Goal: Transaction & Acquisition: Obtain resource

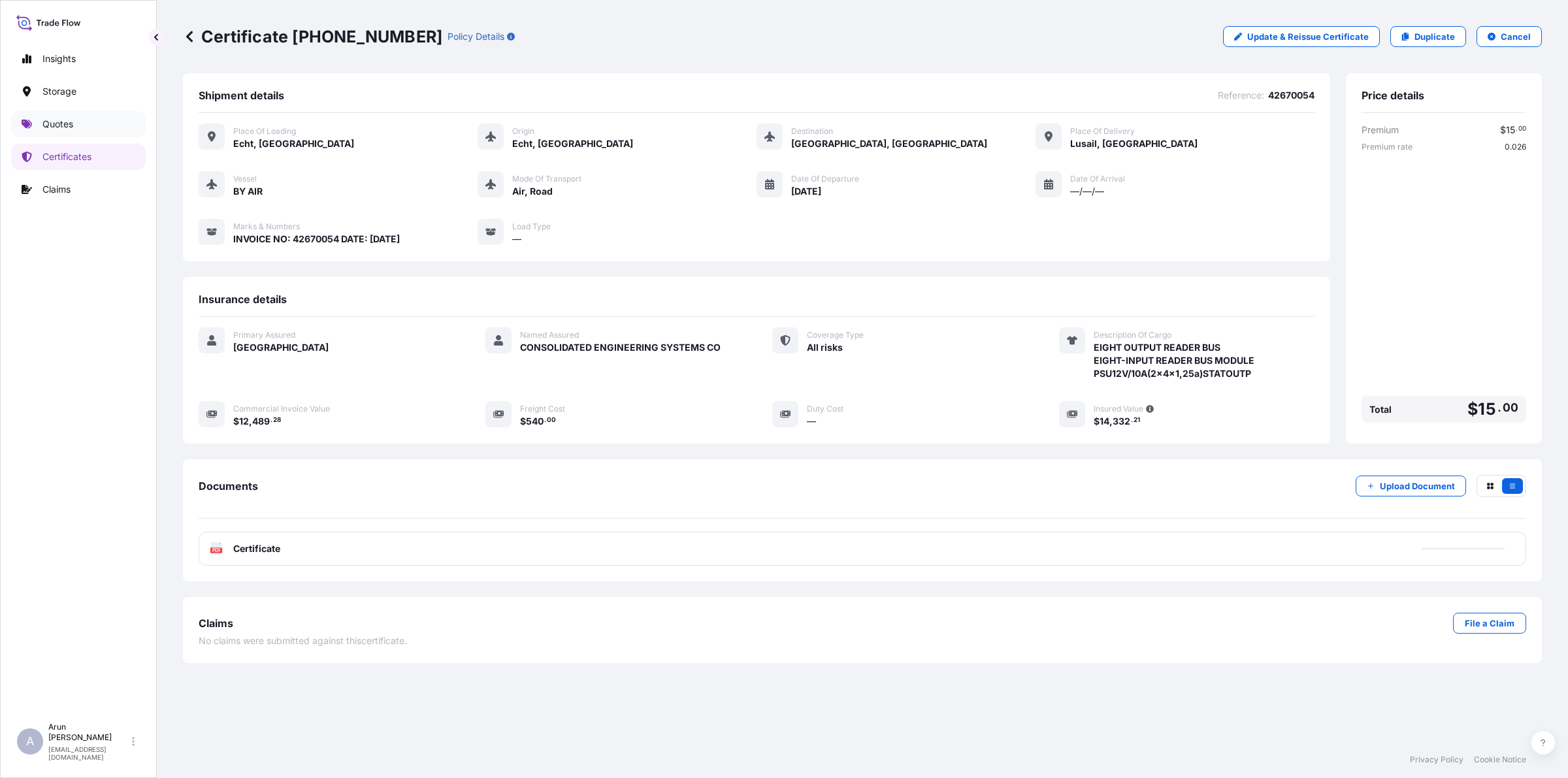
click at [65, 128] on p "Quotes" at bounding box center [57, 123] width 30 height 13
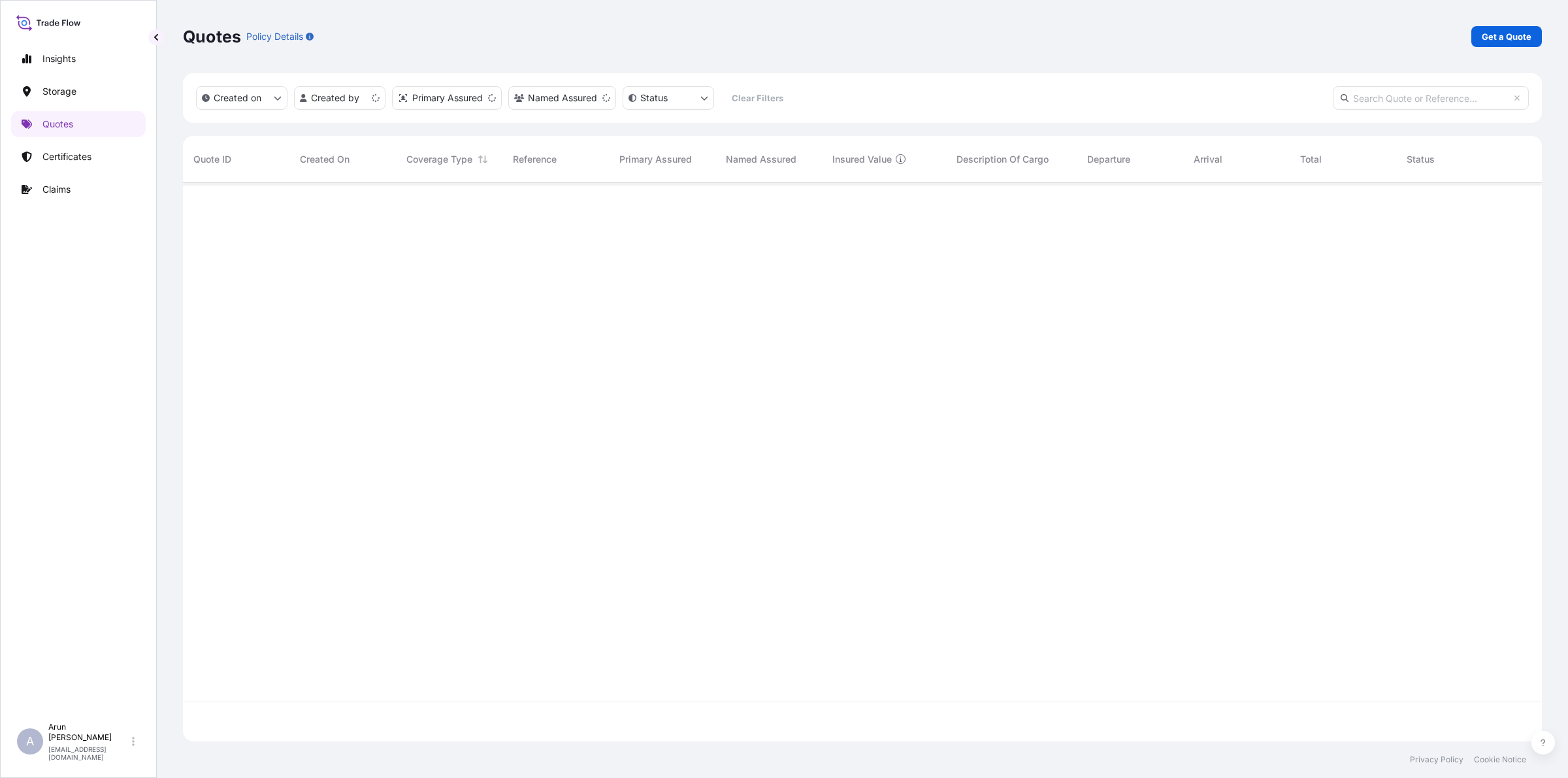
scroll to position [554, 1347]
click at [1497, 39] on p "Get a Quote" at bounding box center [1506, 36] width 50 height 13
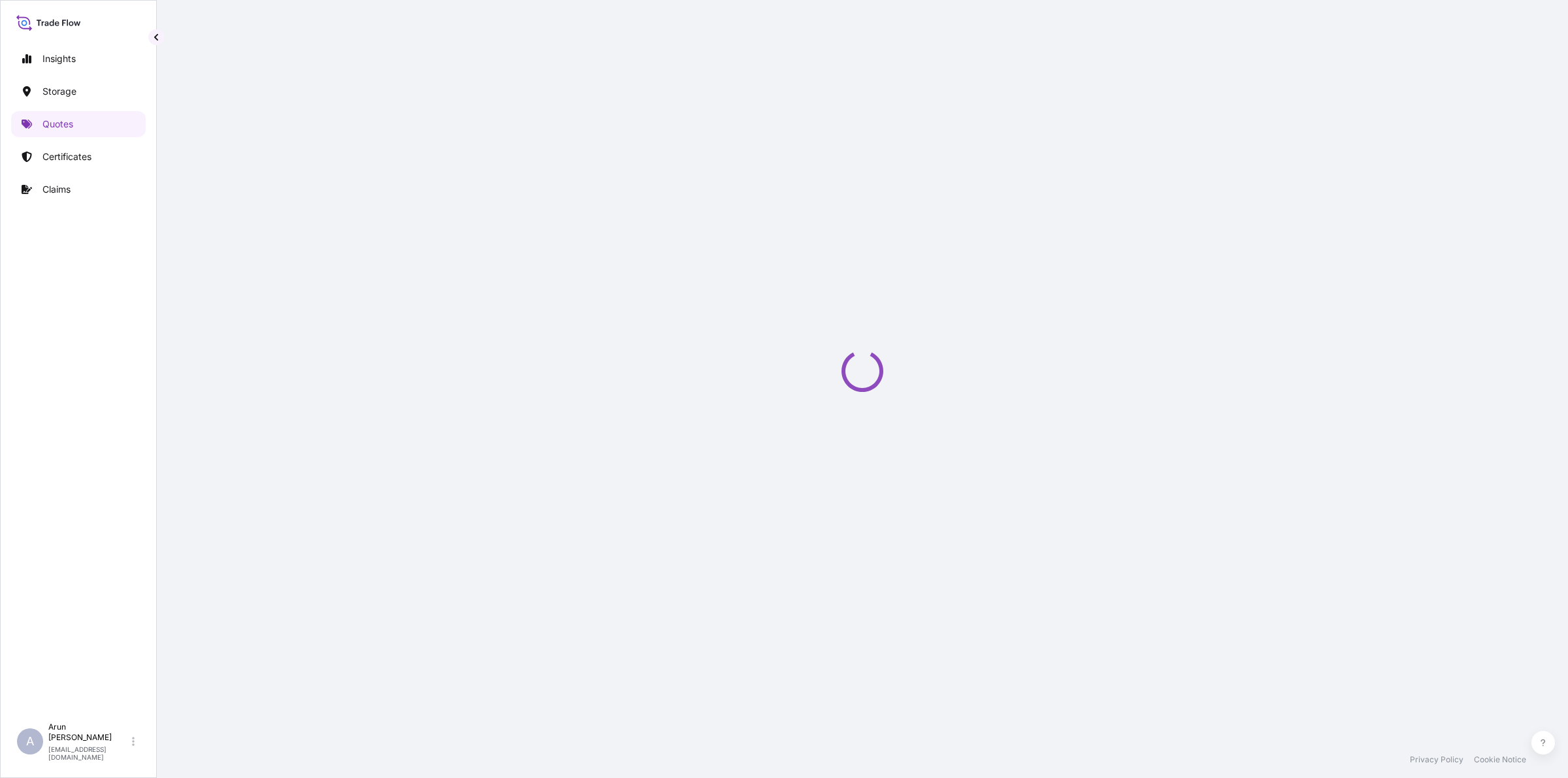
select select "Road / [GEOGRAPHIC_DATA]"
select select "Water"
select select "Road / [GEOGRAPHIC_DATA]"
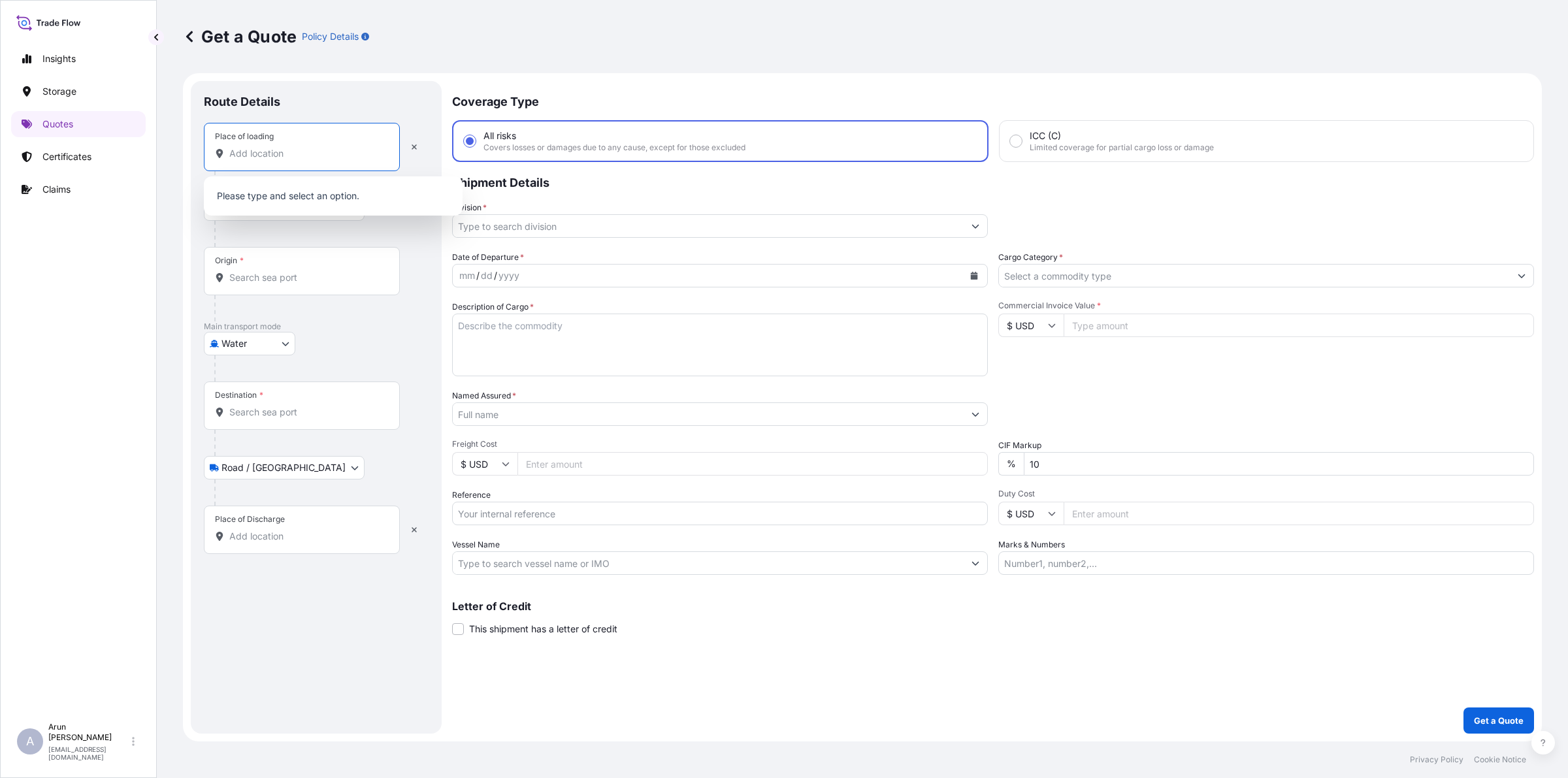
click at [303, 151] on input "Place of loading" at bounding box center [306, 153] width 154 height 13
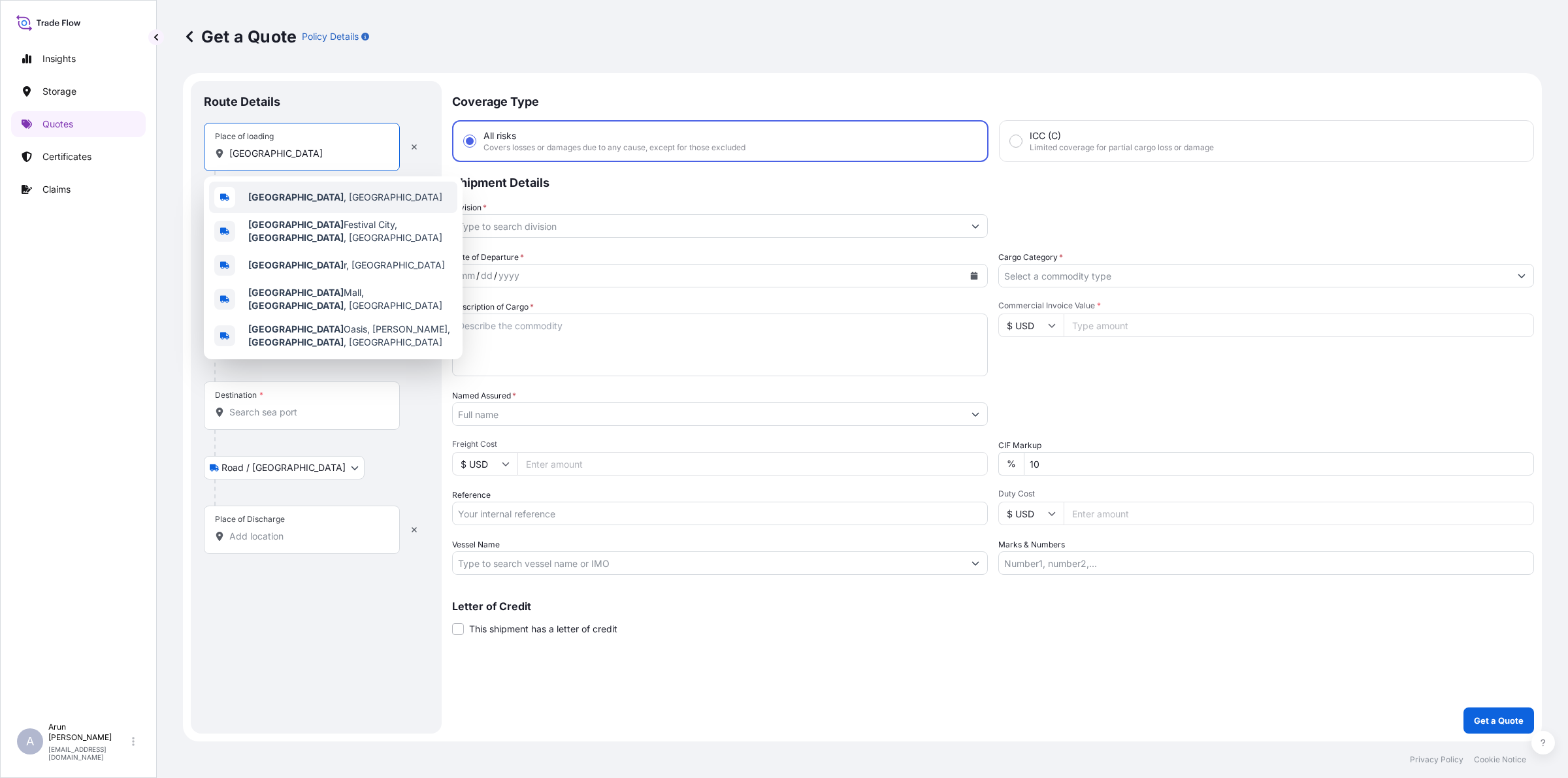
click at [287, 203] on span "[GEOGRAPHIC_DATA] , [GEOGRAPHIC_DATA]" at bounding box center [346, 197] width 194 height 13
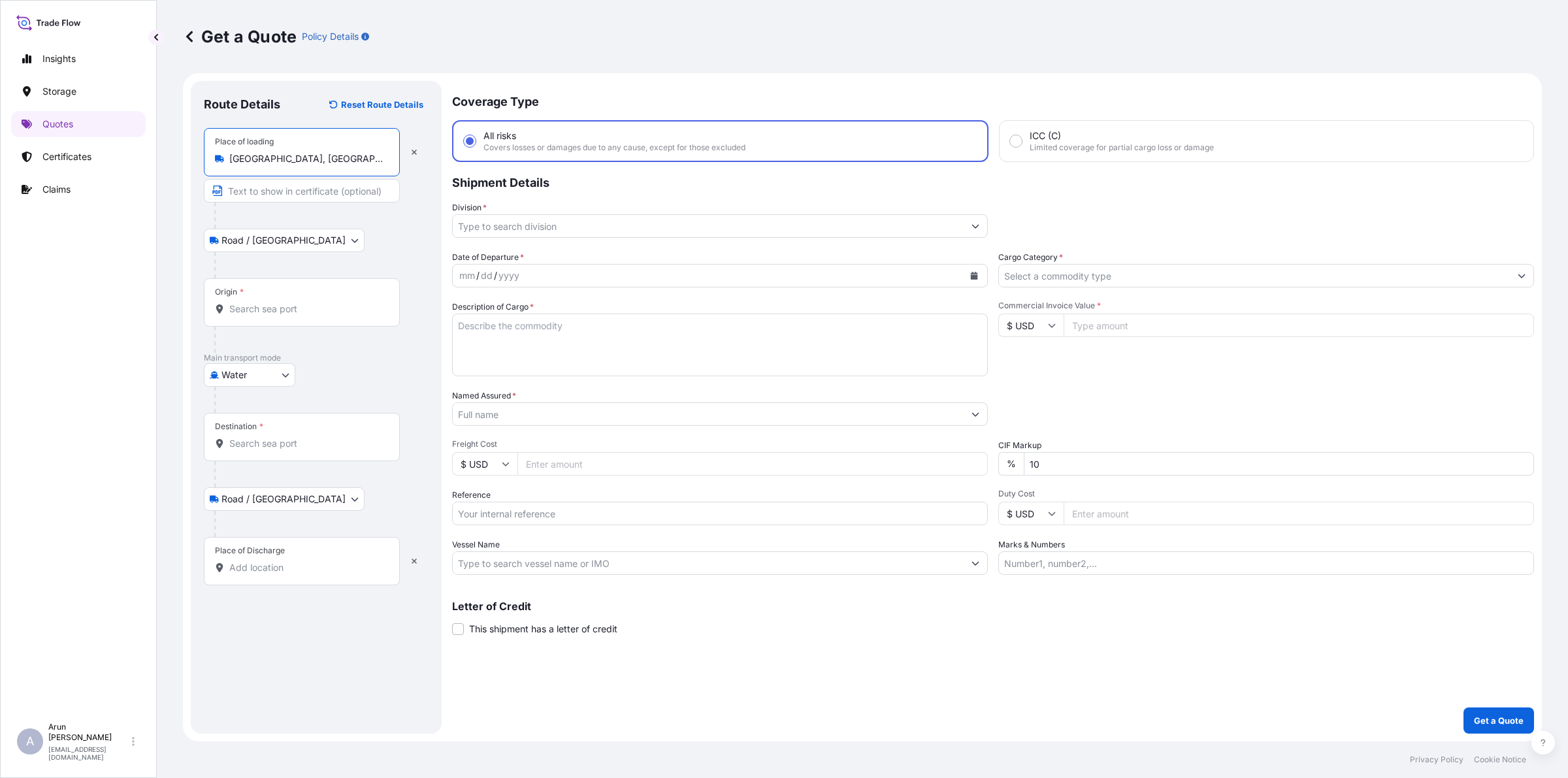
type input "[GEOGRAPHIC_DATA], [GEOGRAPHIC_DATA]"
click at [275, 196] on input "Text to appear on certificate" at bounding box center [302, 191] width 196 height 24
type input "QATAR WIRE PRODUCTS CO LLC, [GEOGRAPHIC_DATA],[GEOGRAPHIC_DATA]"
click at [310, 311] on input "Origin *" at bounding box center [306, 309] width 154 height 13
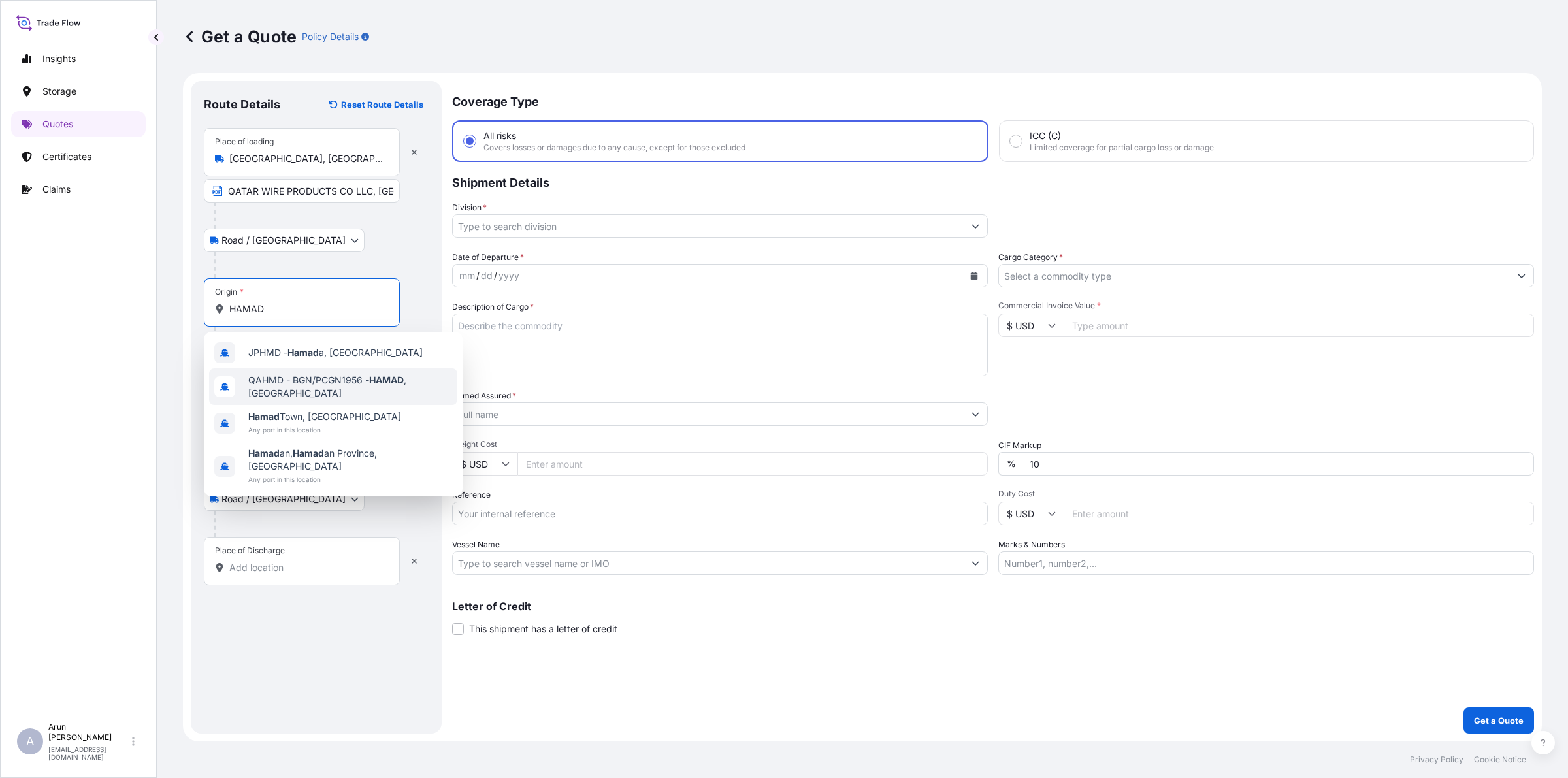
click at [311, 381] on span "QAHMD - BGN/PCGN1956 - HAMAD , [GEOGRAPHIC_DATA]" at bounding box center [350, 386] width 204 height 26
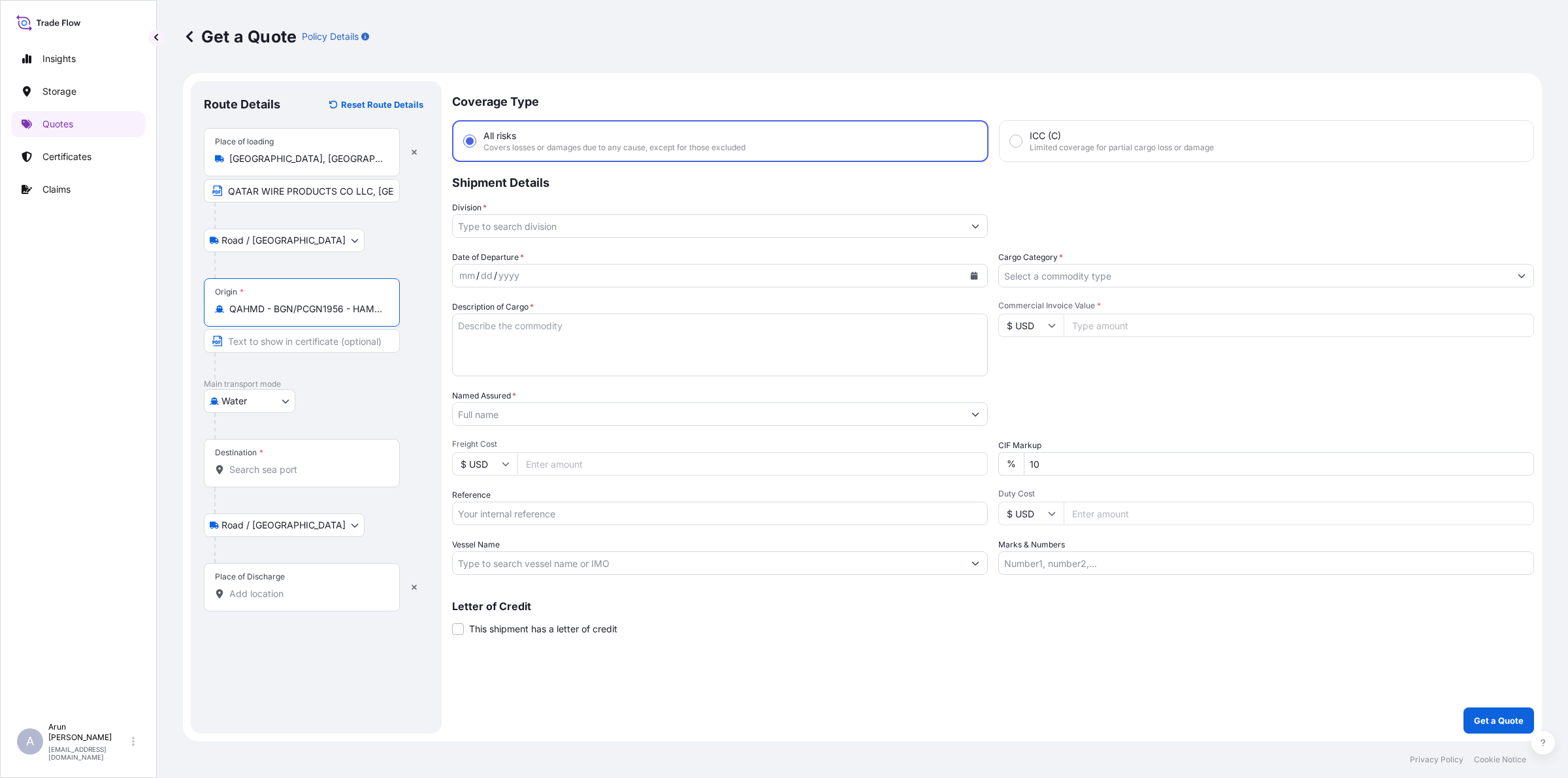
type input "QAHMD - BGN/PCGN1956 - HAMAD, [GEOGRAPHIC_DATA]"
click at [276, 471] on input "Destination *" at bounding box center [306, 469] width 154 height 13
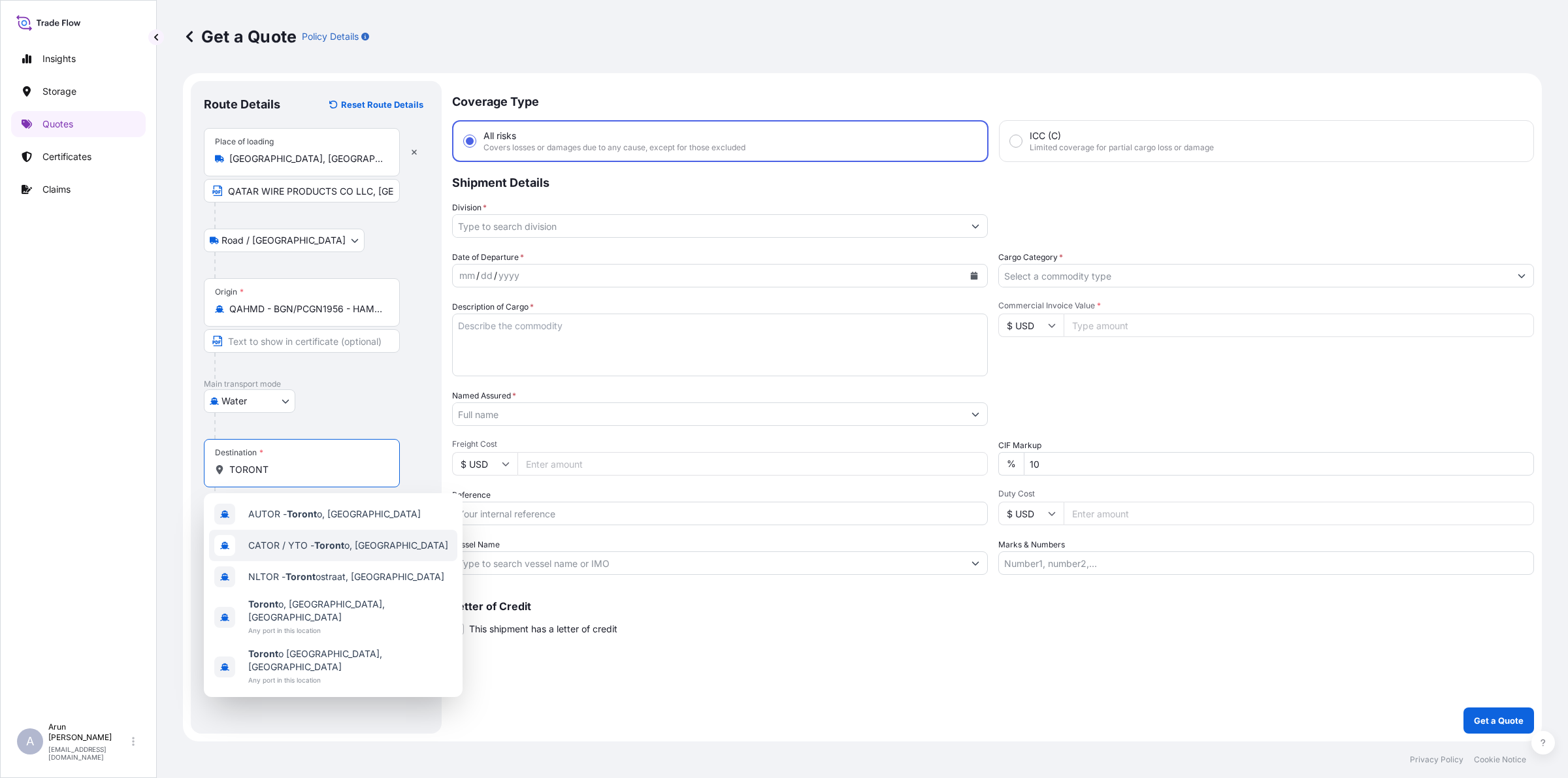
click at [303, 534] on div "CATOR / YTO - Toront o, [GEOGRAPHIC_DATA]" at bounding box center [333, 545] width 249 height 31
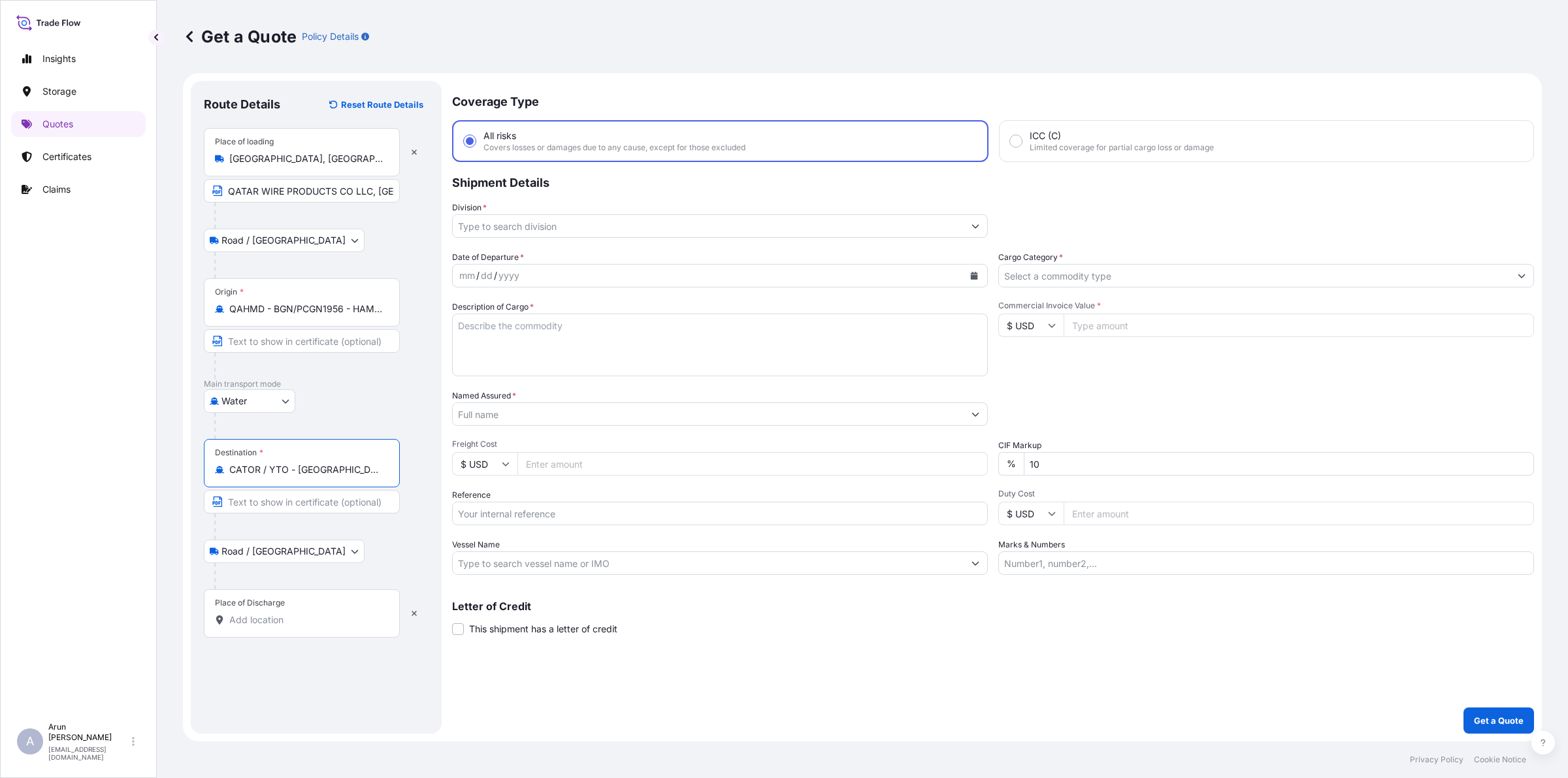
type input "CATOR / YTO - [GEOGRAPHIC_DATA], [GEOGRAPHIC_DATA]"
click at [315, 616] on input "Place of Discharge" at bounding box center [306, 620] width 154 height 13
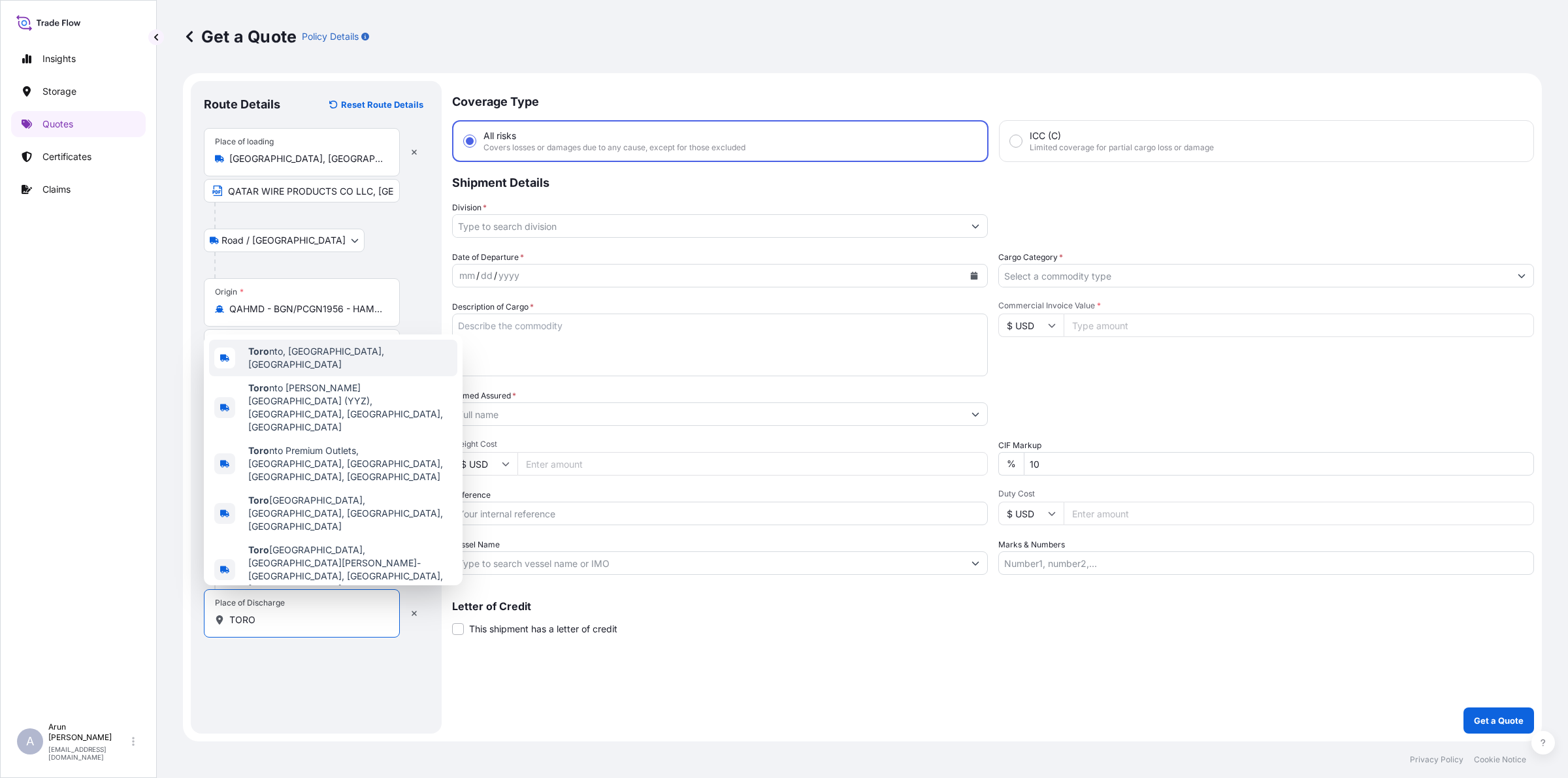
click at [265, 357] on b "Toro" at bounding box center [259, 351] width 21 height 11
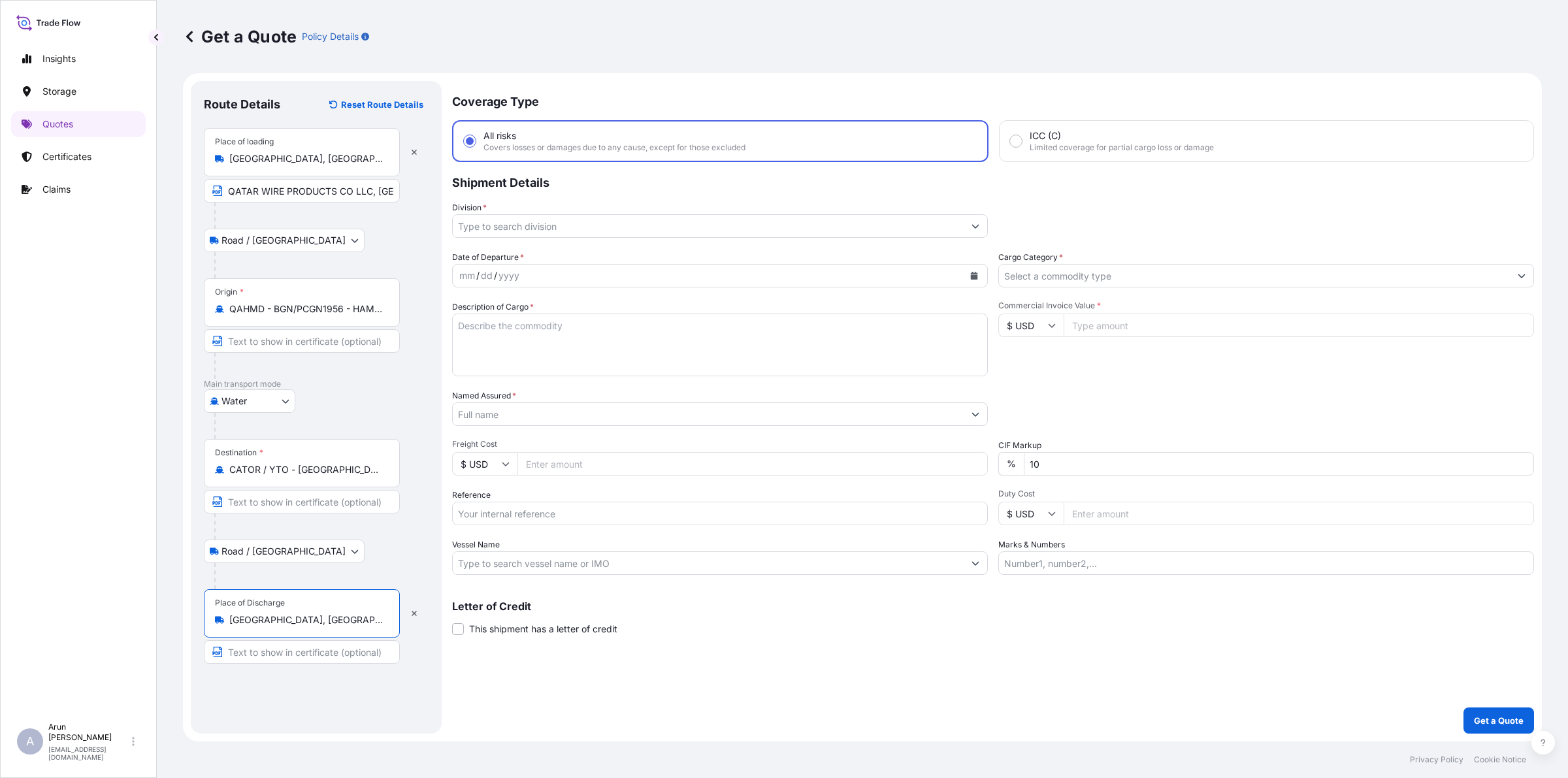
type input "[GEOGRAPHIC_DATA], [GEOGRAPHIC_DATA], [GEOGRAPHIC_DATA]"
click at [295, 660] on input "Text to appear on certificate" at bounding box center [302, 652] width 196 height 24
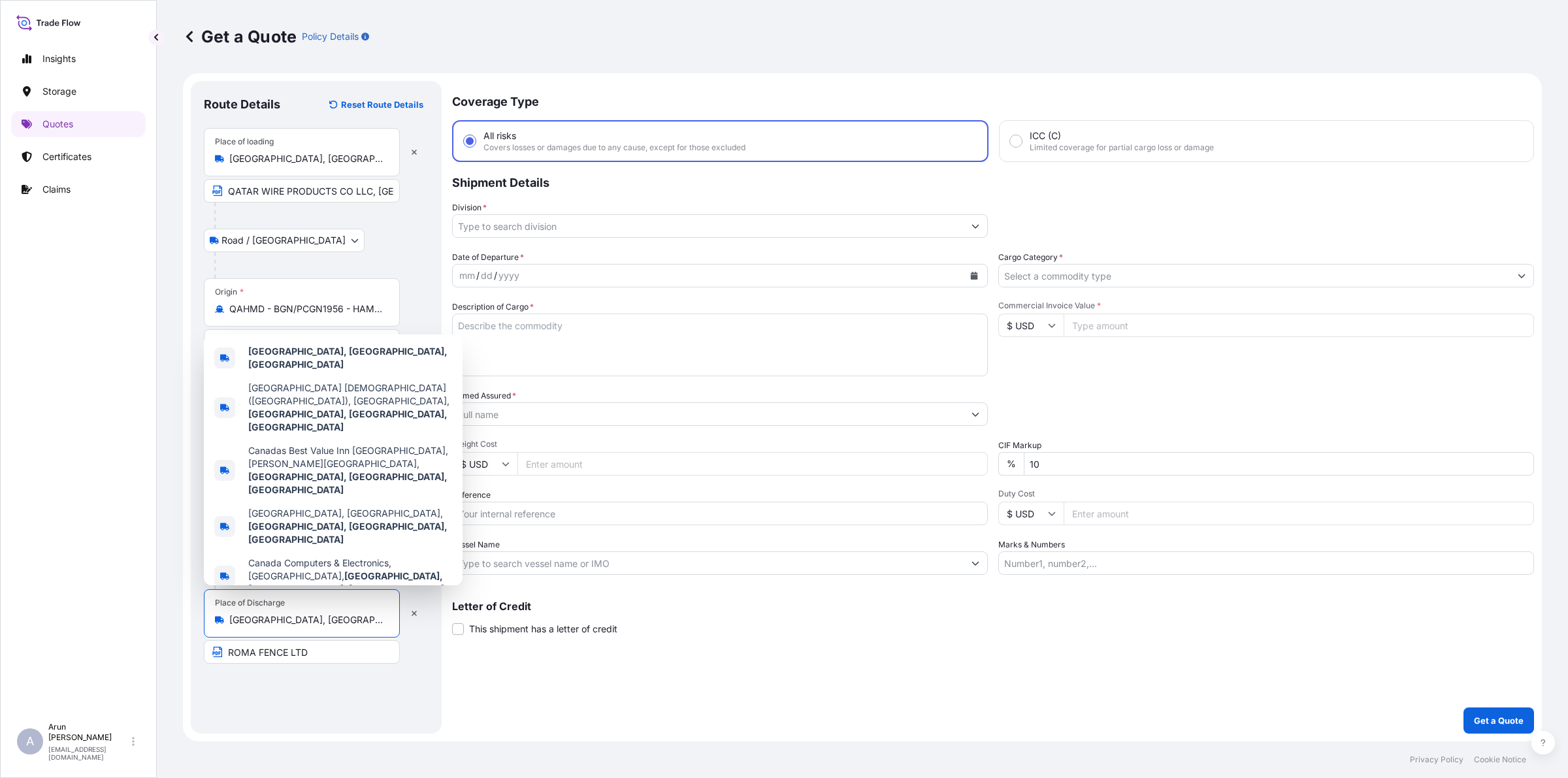
drag, startPoint x: 321, startPoint y: 616, endPoint x: 232, endPoint y: 611, distance: 89.1
click at [232, 611] on div "Place of Discharge [GEOGRAPHIC_DATA], [GEOGRAPHIC_DATA], [GEOGRAPHIC_DATA]" at bounding box center [302, 613] width 196 height 48
click at [349, 647] on input "ROMA FENCE LTD" at bounding box center [302, 652] width 196 height 24
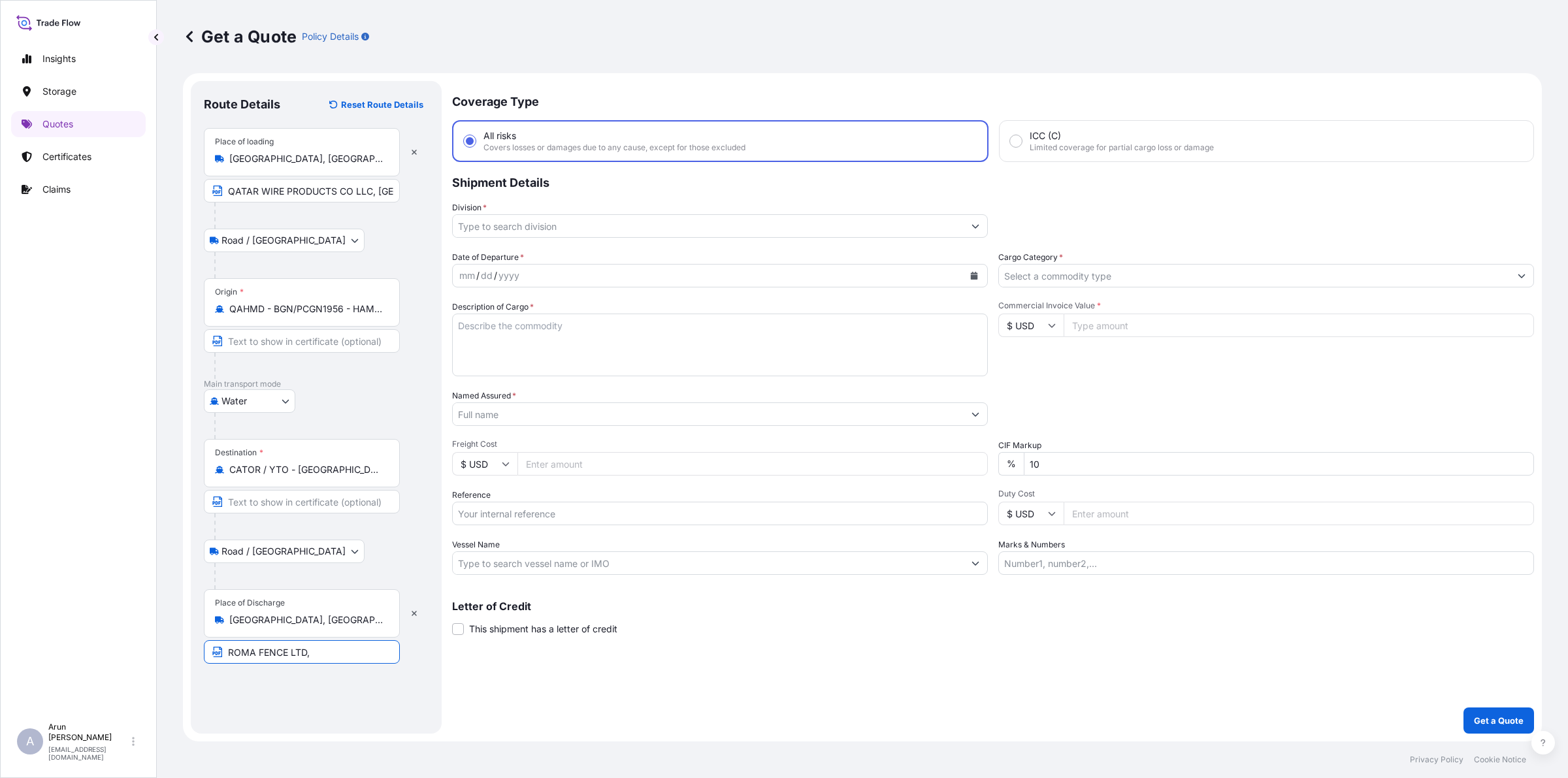
paste input "[GEOGRAPHIC_DATA], [GEOGRAPHIC_DATA], [GEOGRAPHIC_DATA]"
type input "ROMA FENCE LTD, [GEOGRAPHIC_DATA], [GEOGRAPHIC_DATA], [GEOGRAPHIC_DATA]"
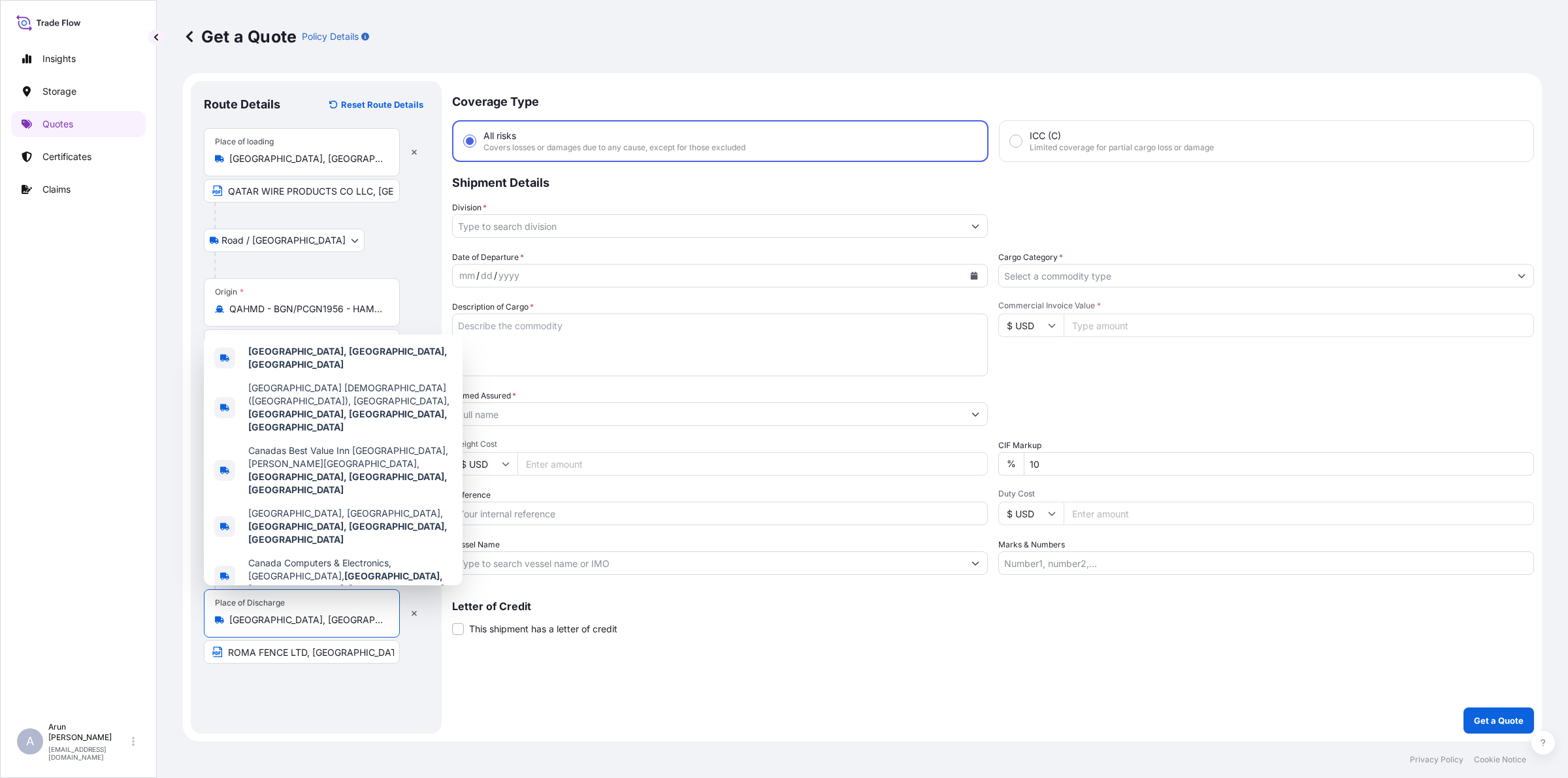
drag, startPoint x: 329, startPoint y: 619, endPoint x: 205, endPoint y: 638, distance: 125.4
click at [205, 638] on label "Place of Discharge [GEOGRAPHIC_DATA], [GEOGRAPHIC_DATA], [GEOGRAPHIC_DATA]" at bounding box center [302, 613] width 196 height 48
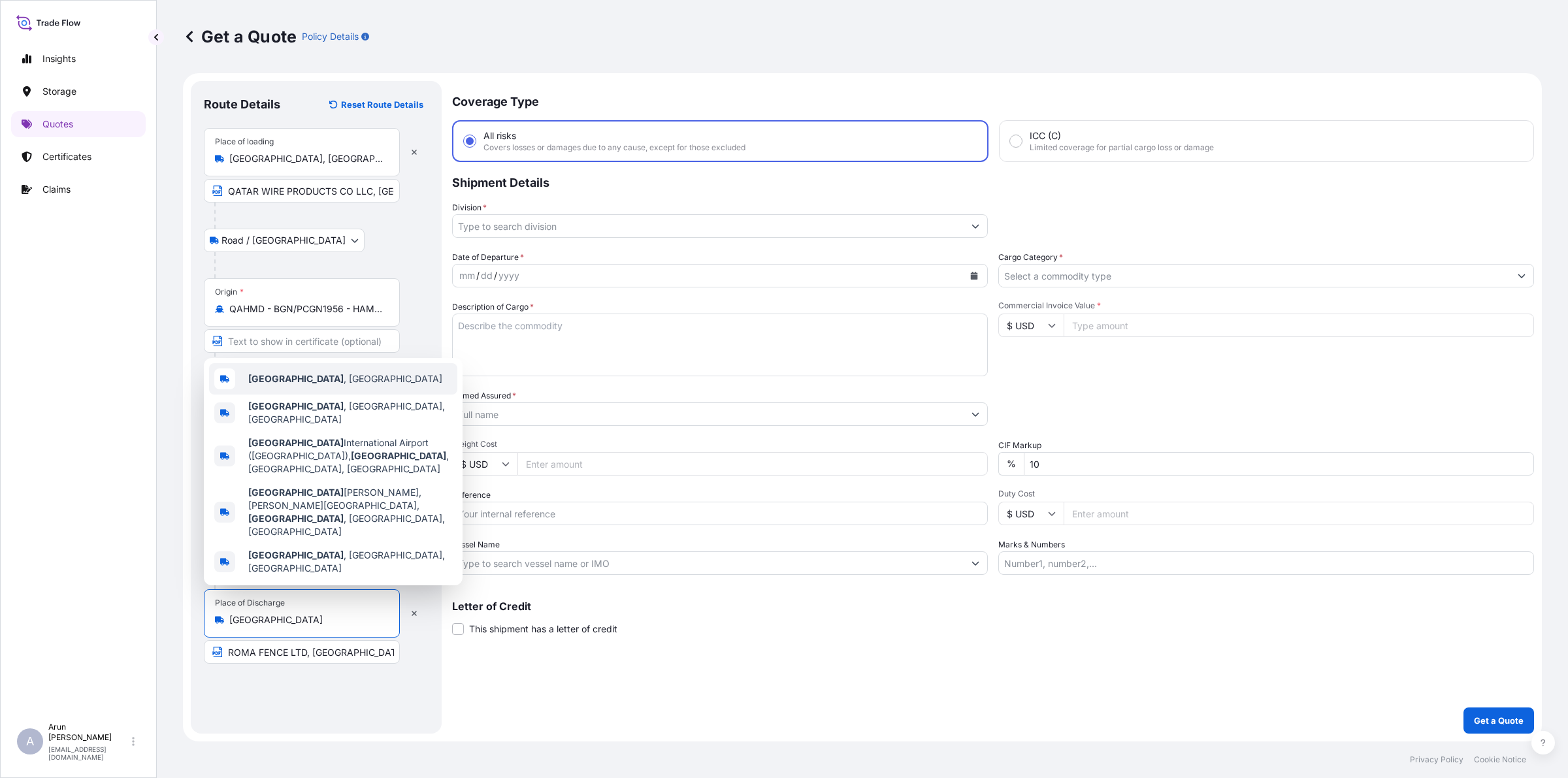
click at [273, 384] on b "[GEOGRAPHIC_DATA]" at bounding box center [296, 378] width 96 height 11
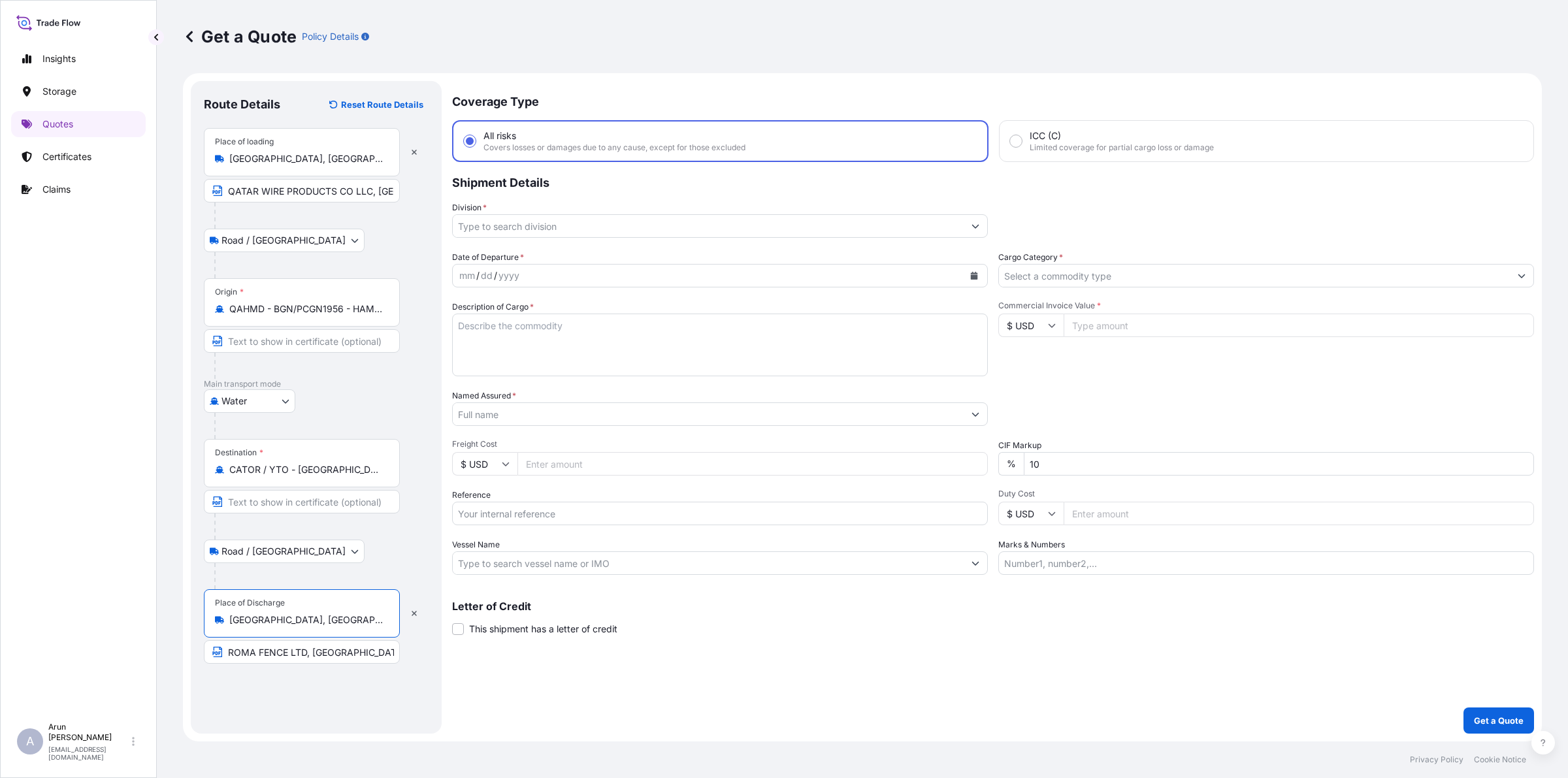
drag, startPoint x: 303, startPoint y: 623, endPoint x: 217, endPoint y: 615, distance: 86.4
click at [217, 615] on div "[GEOGRAPHIC_DATA], [GEOGRAPHIC_DATA]" at bounding box center [302, 620] width 174 height 13
type input "[GEOGRAPHIC_DATA], [GEOGRAPHIC_DATA]"
drag, startPoint x: 312, startPoint y: 650, endPoint x: 429, endPoint y: 655, distance: 117.1
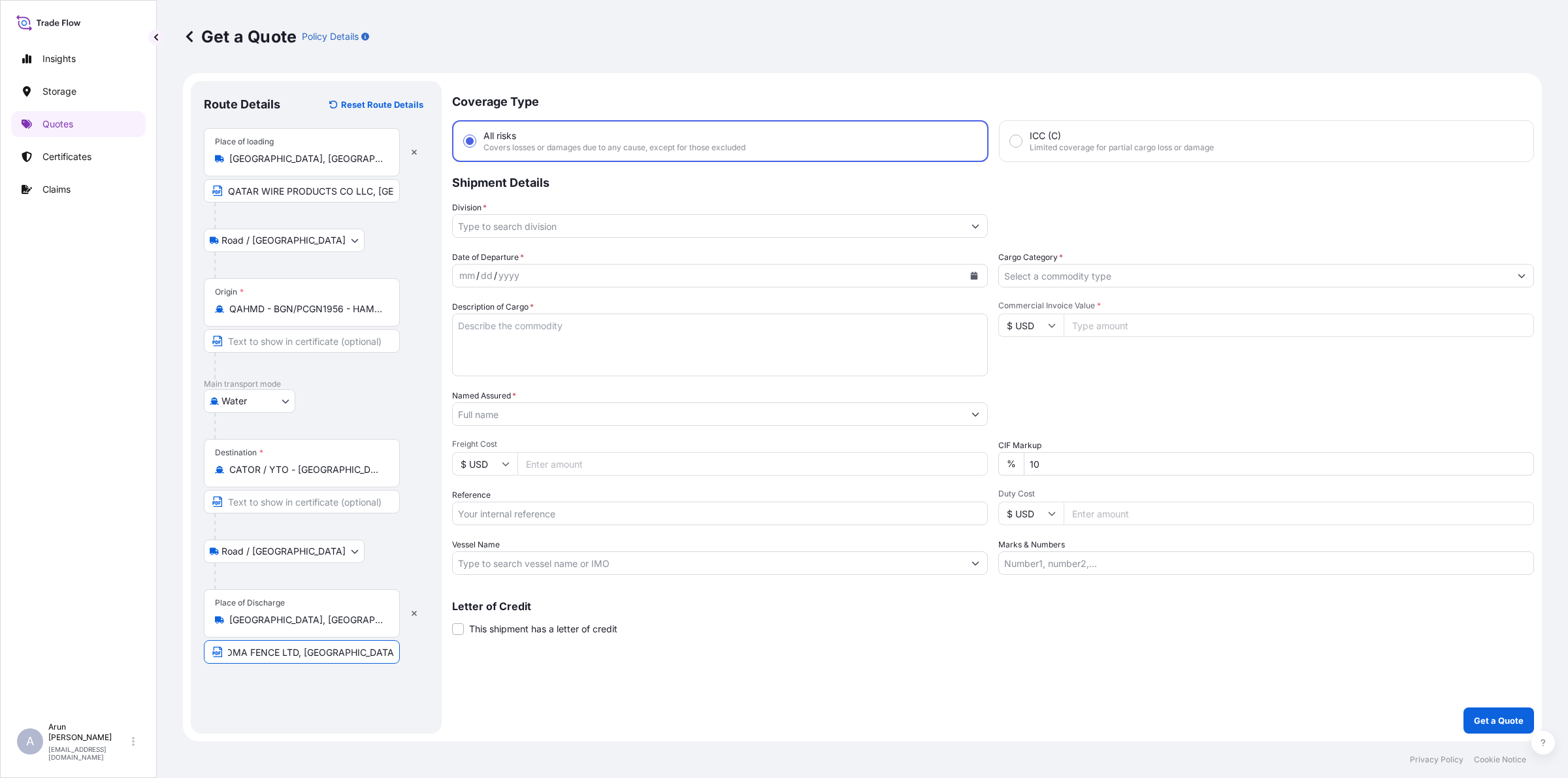
click at [429, 655] on div "Route Details Reset Route Details Place of loading [GEOGRAPHIC_DATA], [GEOGRAPH…" at bounding box center [316, 408] width 251 height 653
paste input "[GEOGRAPHIC_DATA]"
type input "ROMA FENCE LTD, [GEOGRAPHIC_DATA], [GEOGRAPHIC_DATA]"
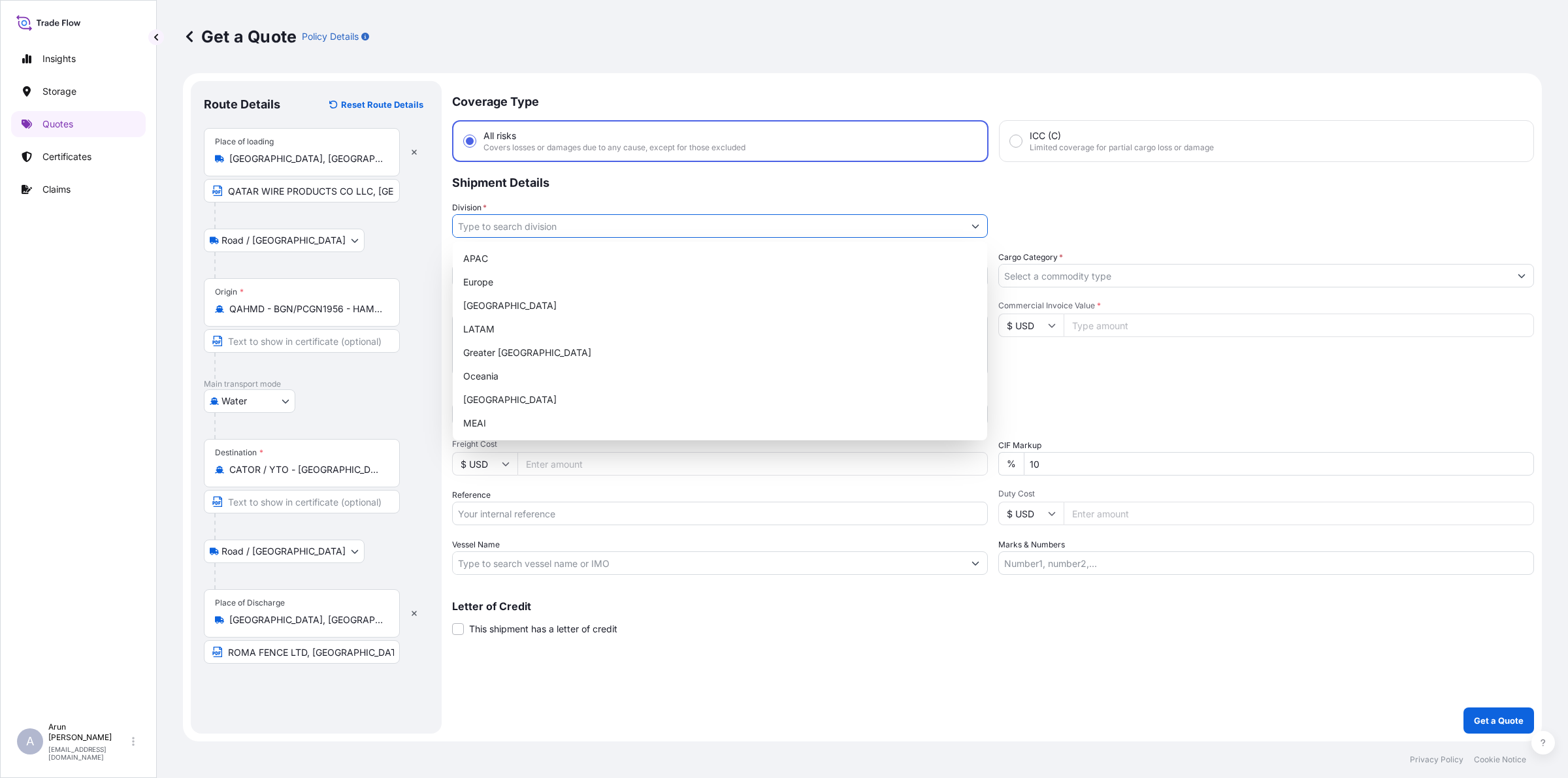
click at [544, 224] on input "Division *" at bounding box center [708, 226] width 511 height 24
click at [494, 433] on div "MEAI" at bounding box center [720, 424] width 524 height 24
type input "MEAI"
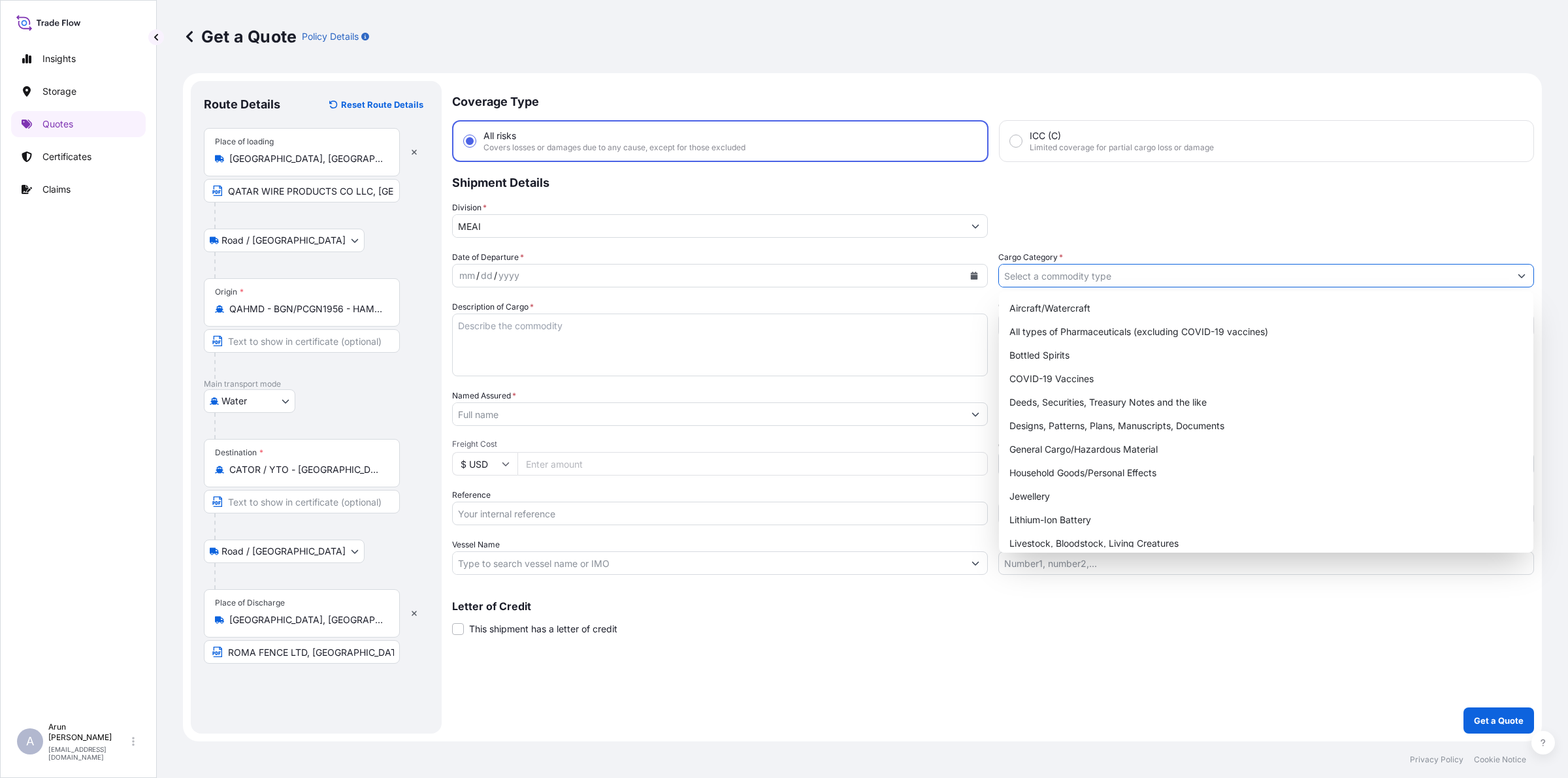
click at [1089, 276] on input "Cargo Category *" at bounding box center [1254, 276] width 511 height 24
click at [1072, 445] on div "General Cargo/Hazardous Material" at bounding box center [1266, 450] width 524 height 24
type input "General Cargo/Hazardous Material"
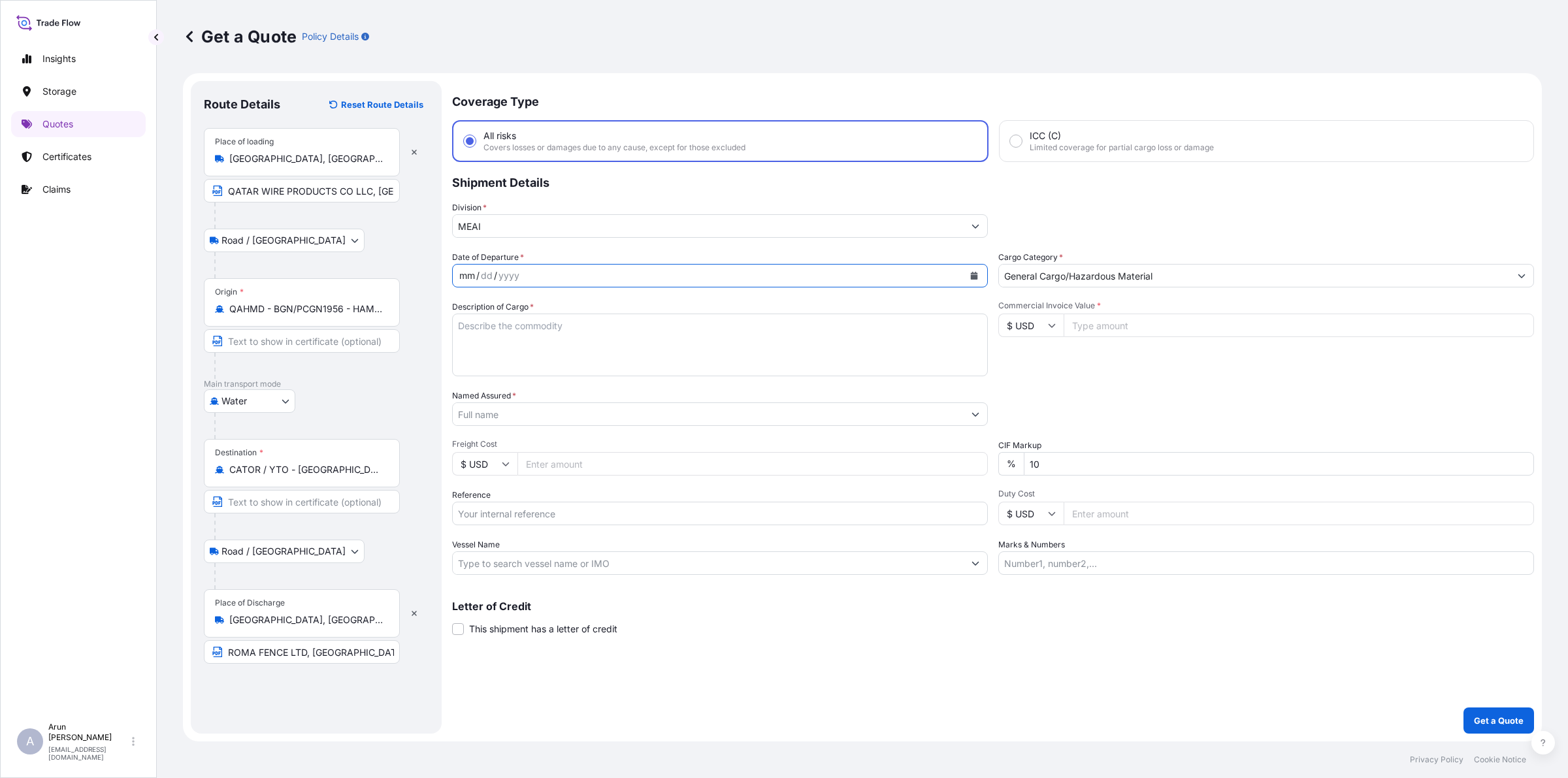
click at [641, 271] on div "mm / dd / yyyy" at bounding box center [708, 276] width 511 height 24
click at [638, 271] on div "mm / dd / yyyy" at bounding box center [708, 276] width 511 height 24
click at [974, 275] on icon "Calendar" at bounding box center [974, 276] width 8 height 8
click at [524, 438] on div "23" at bounding box center [525, 435] width 24 height 24
click at [520, 358] on textarea "Description of Cargo *" at bounding box center [720, 345] width 536 height 63
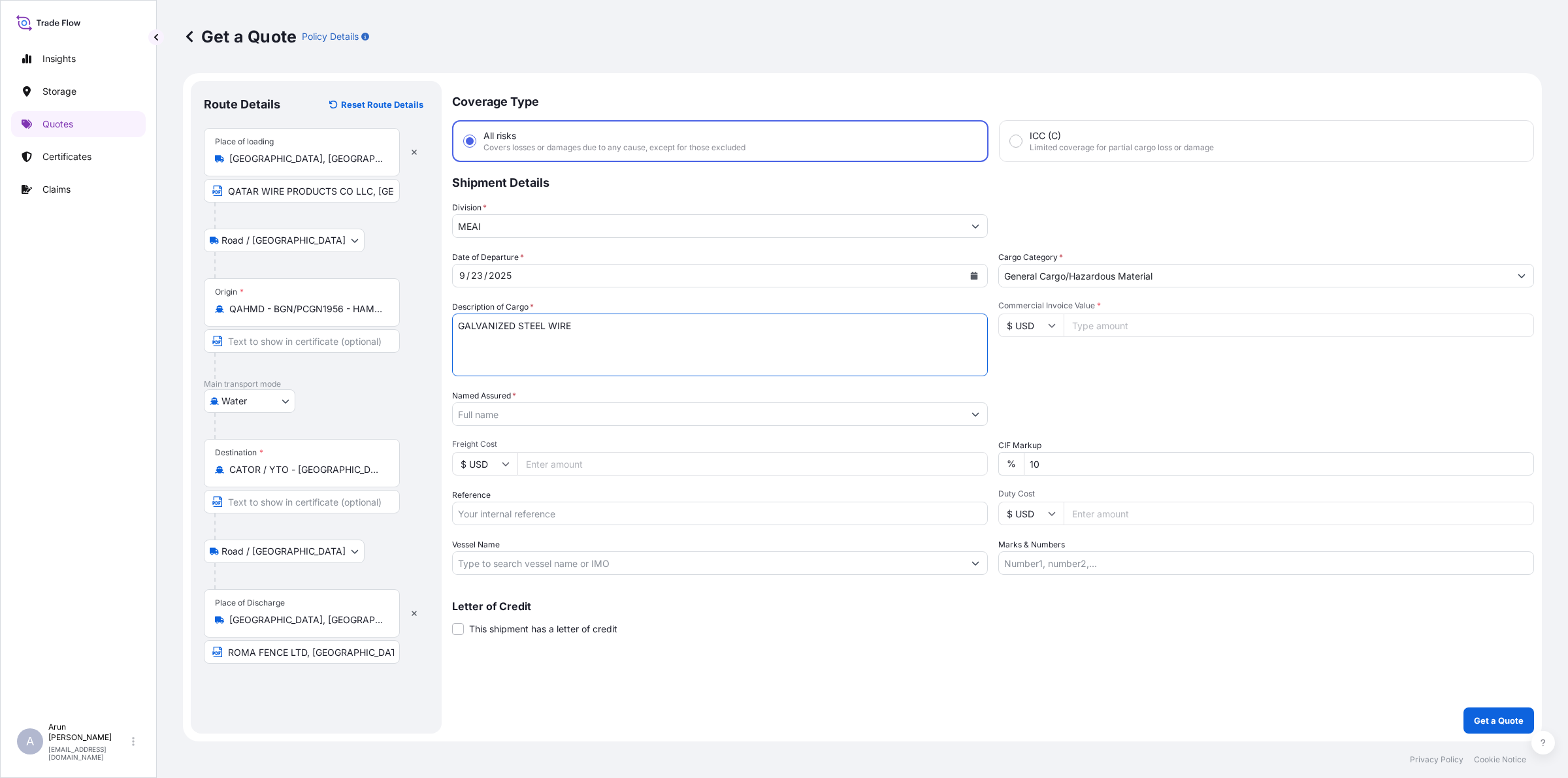
type textarea "GALVANIZED STEEL WIRE"
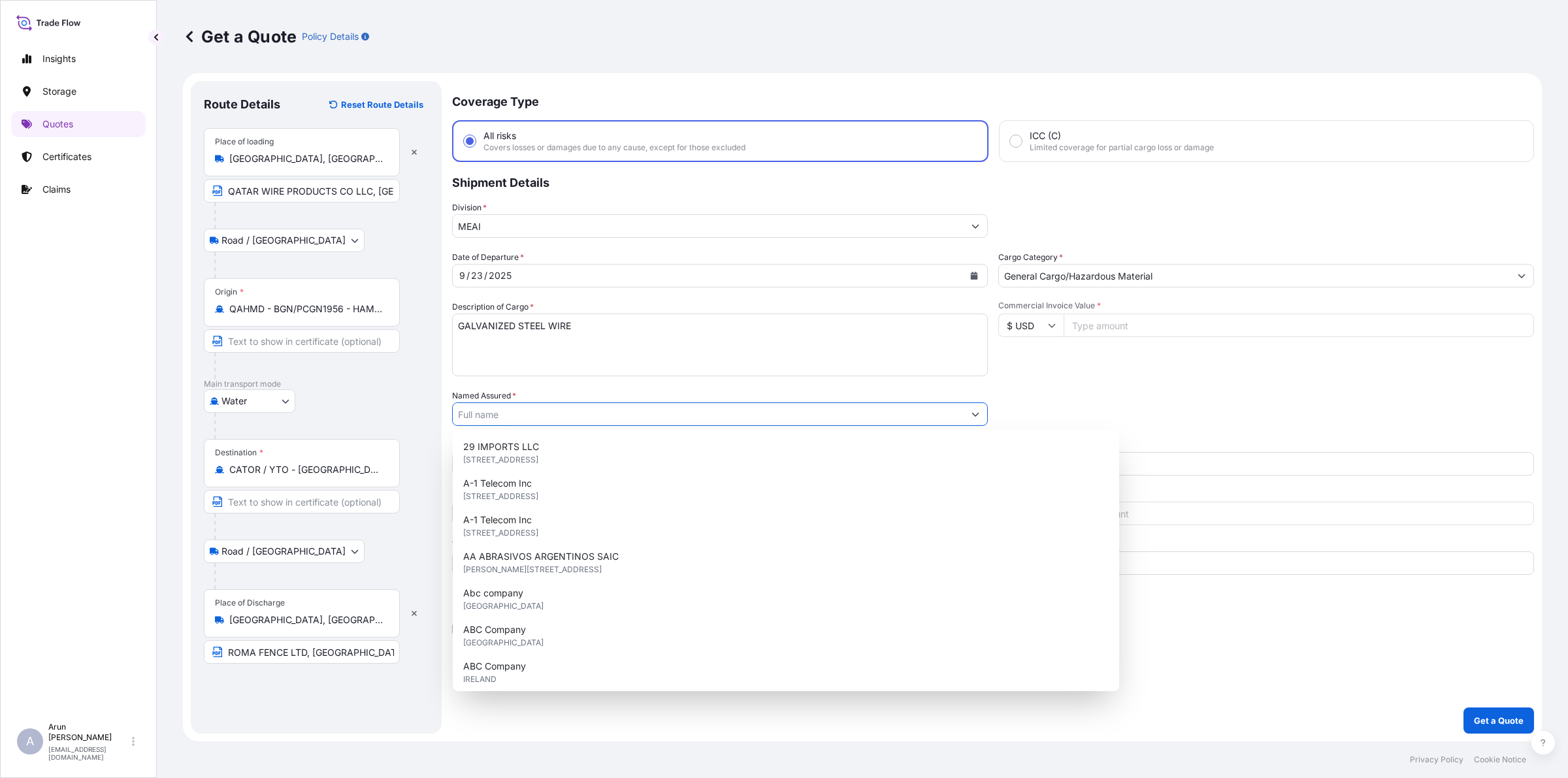
click at [550, 417] on input "Named Assured *" at bounding box center [708, 414] width 511 height 24
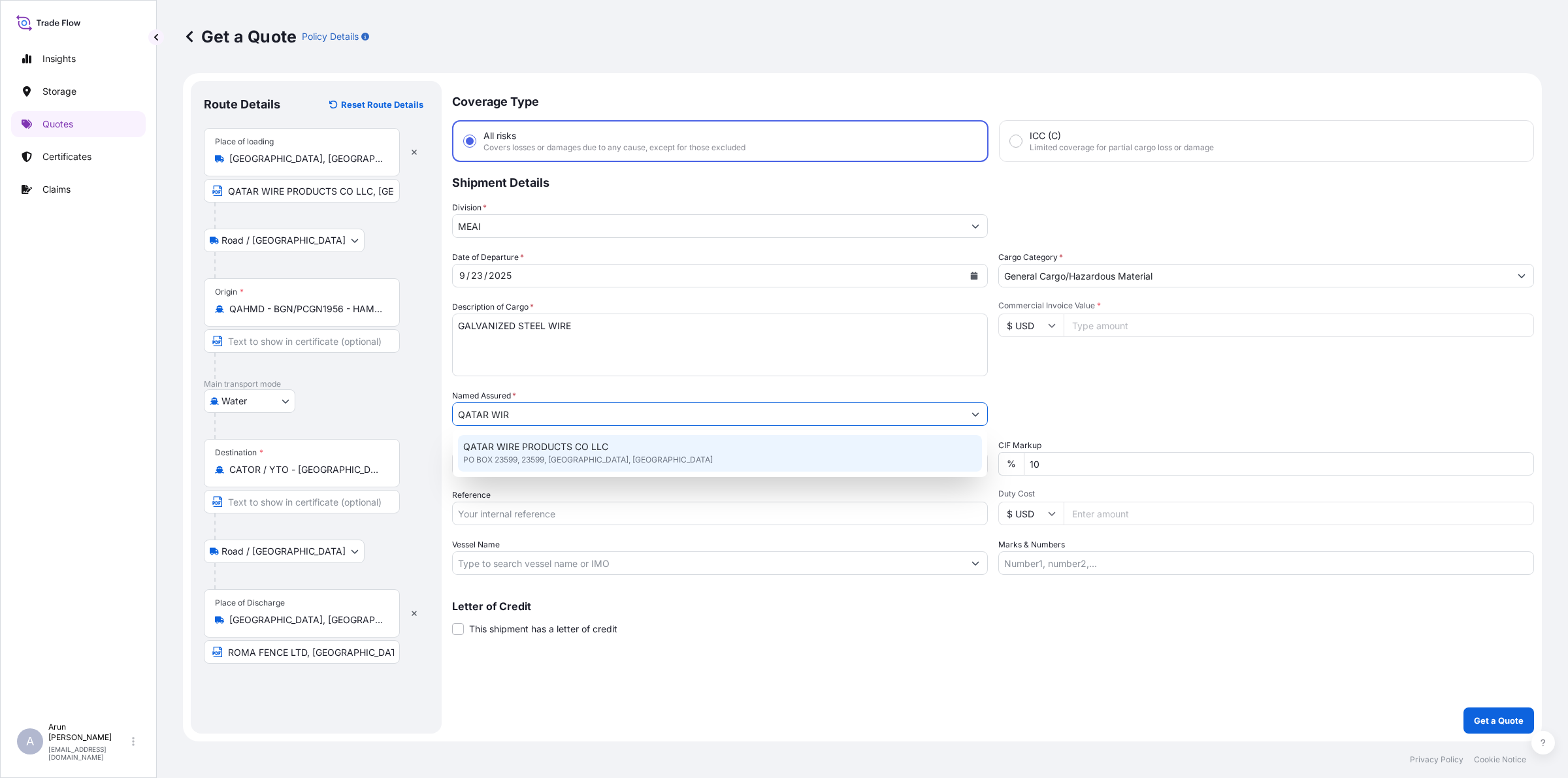
click at [554, 450] on span "QATAR WIRE PRODUCTS CO LLC" at bounding box center [536, 447] width 145 height 13
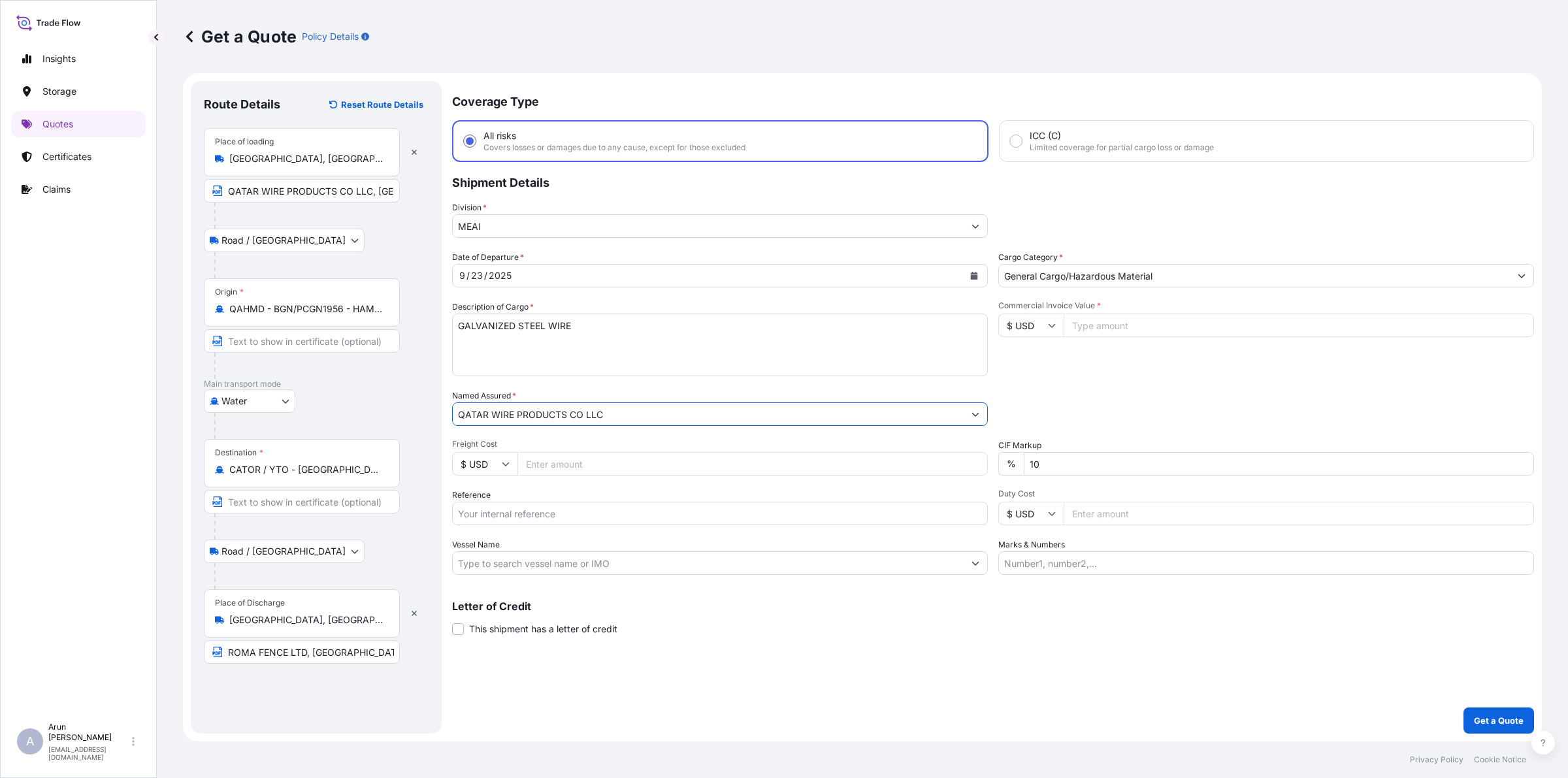
type input "QATAR WIRE PRODUCTS CO LLC"
click at [560, 474] on input "Freight Cost" at bounding box center [752, 464] width 470 height 24
paste input "10038.47"
type input "1"
paste input "10038.47"
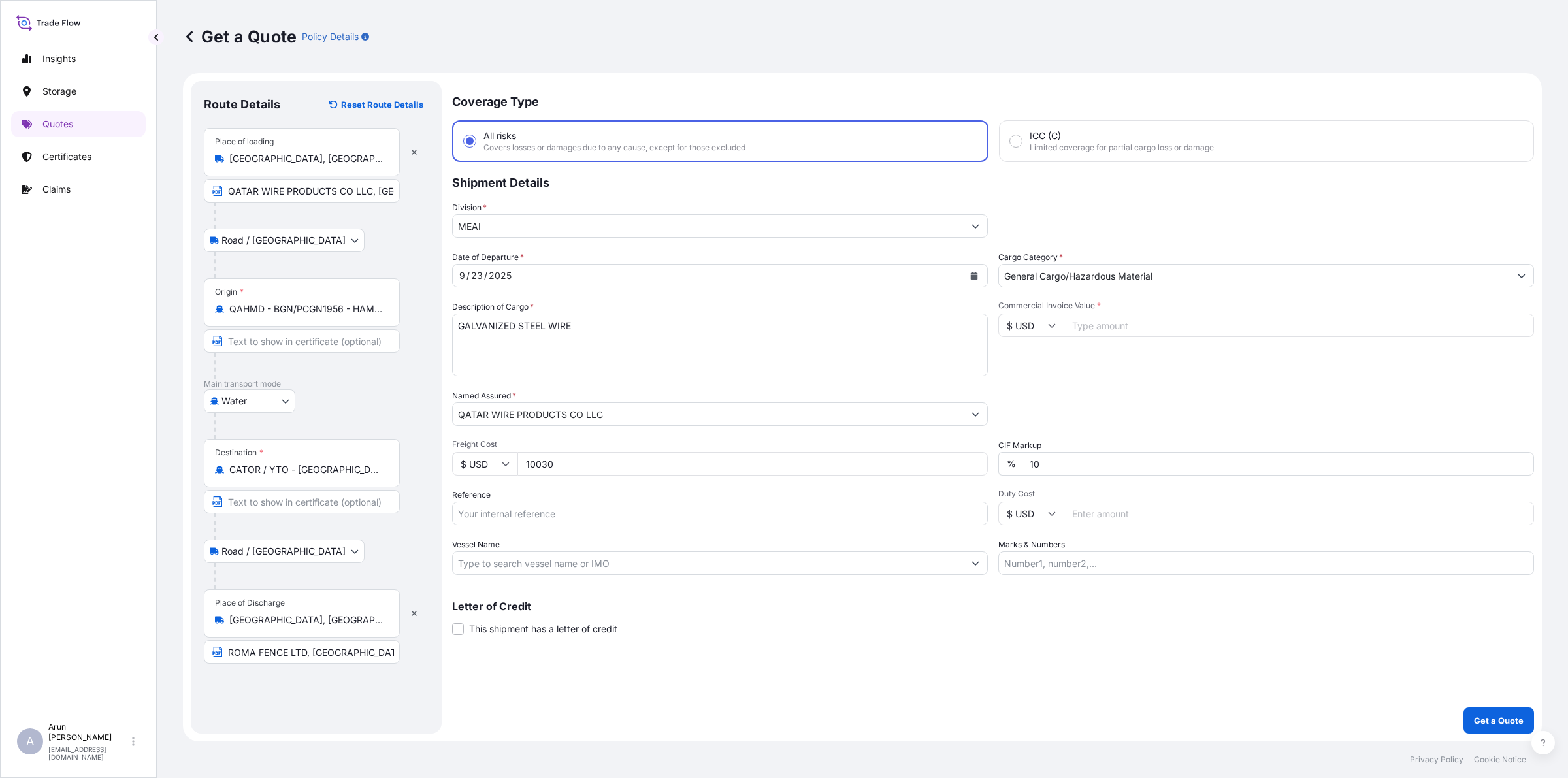
type input "10030"
click at [507, 508] on input "Reference" at bounding box center [720, 514] width 536 height 24
type input "QA1001045822"
click at [552, 571] on input "Vessel Name" at bounding box center [708, 563] width 511 height 24
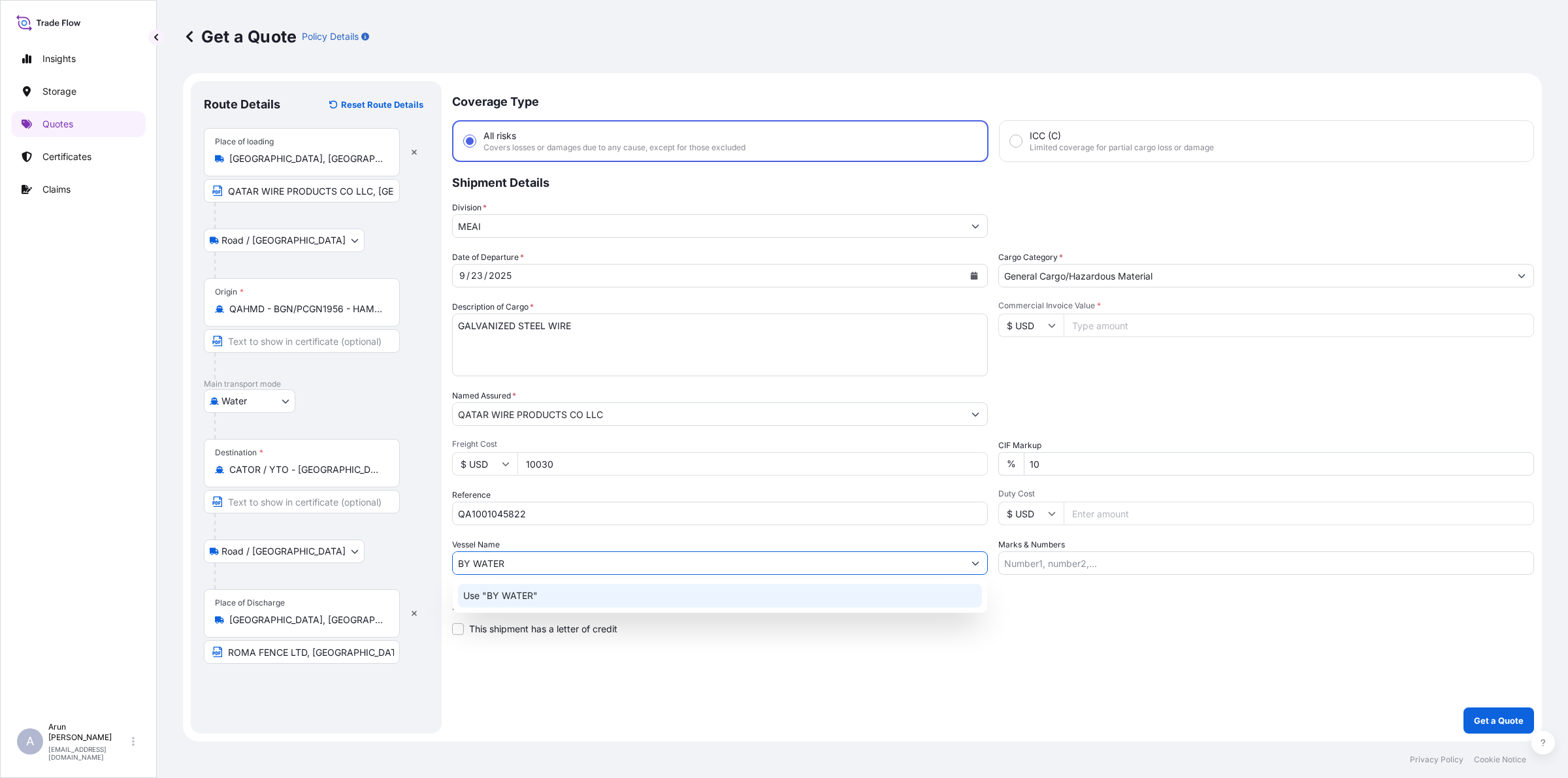
click at [529, 589] on div "Use "BY WATER"" at bounding box center [720, 596] width 524 height 24
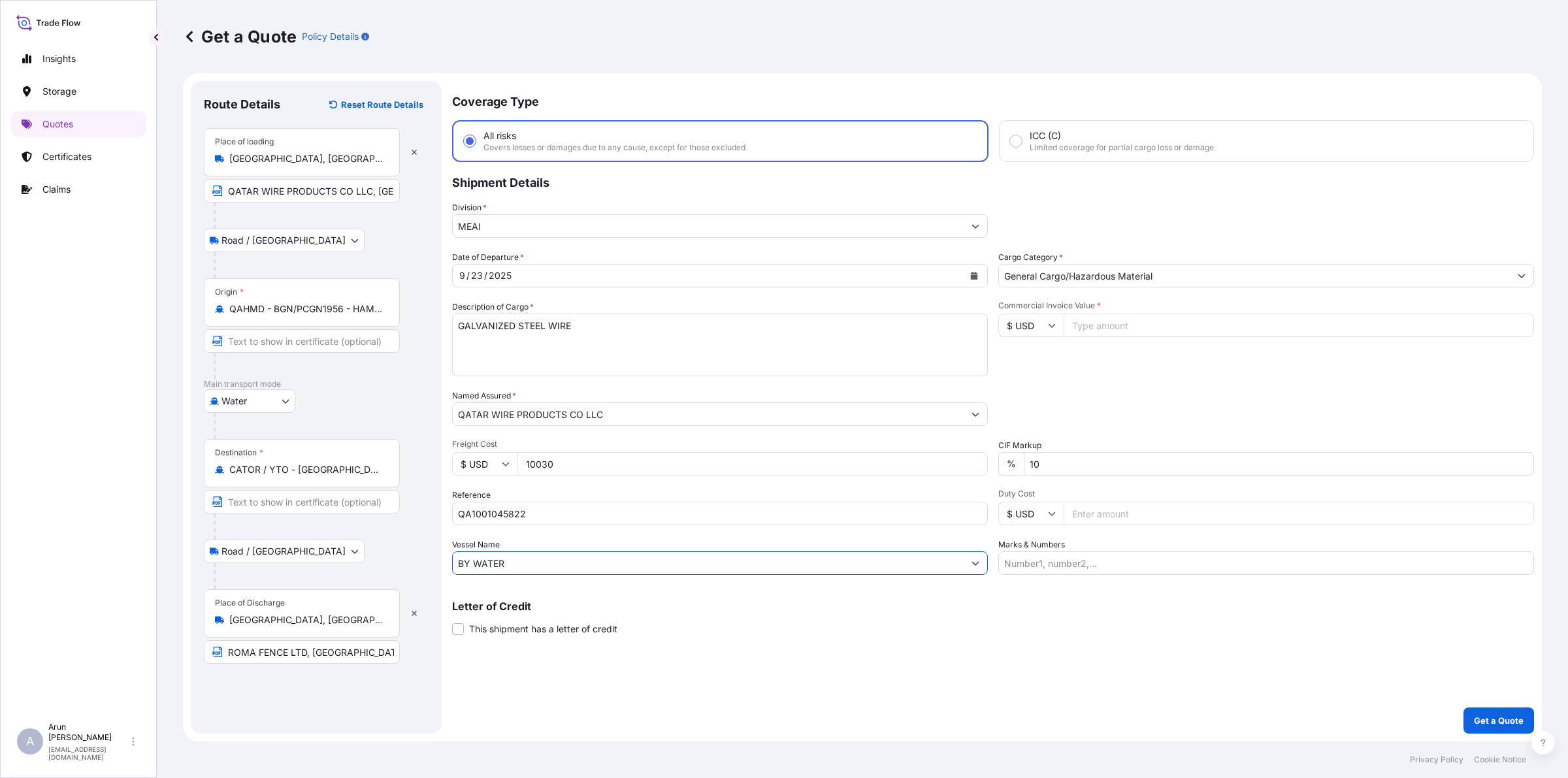
type input "BY WATER"
click at [1132, 556] on input "Marks & Numbers" at bounding box center [1266, 563] width 536 height 24
drag, startPoint x: 1063, startPoint y: 562, endPoint x: 1116, endPoint y: 570, distance: 53.6
click at [1116, 570] on input "INVOICE NO: CPI2025003 DATE: [DATE]" at bounding box center [1266, 563] width 536 height 24
click at [1138, 560] on input "INVOICE NO: 2679/25 DATE: [DATE]" at bounding box center [1266, 563] width 536 height 24
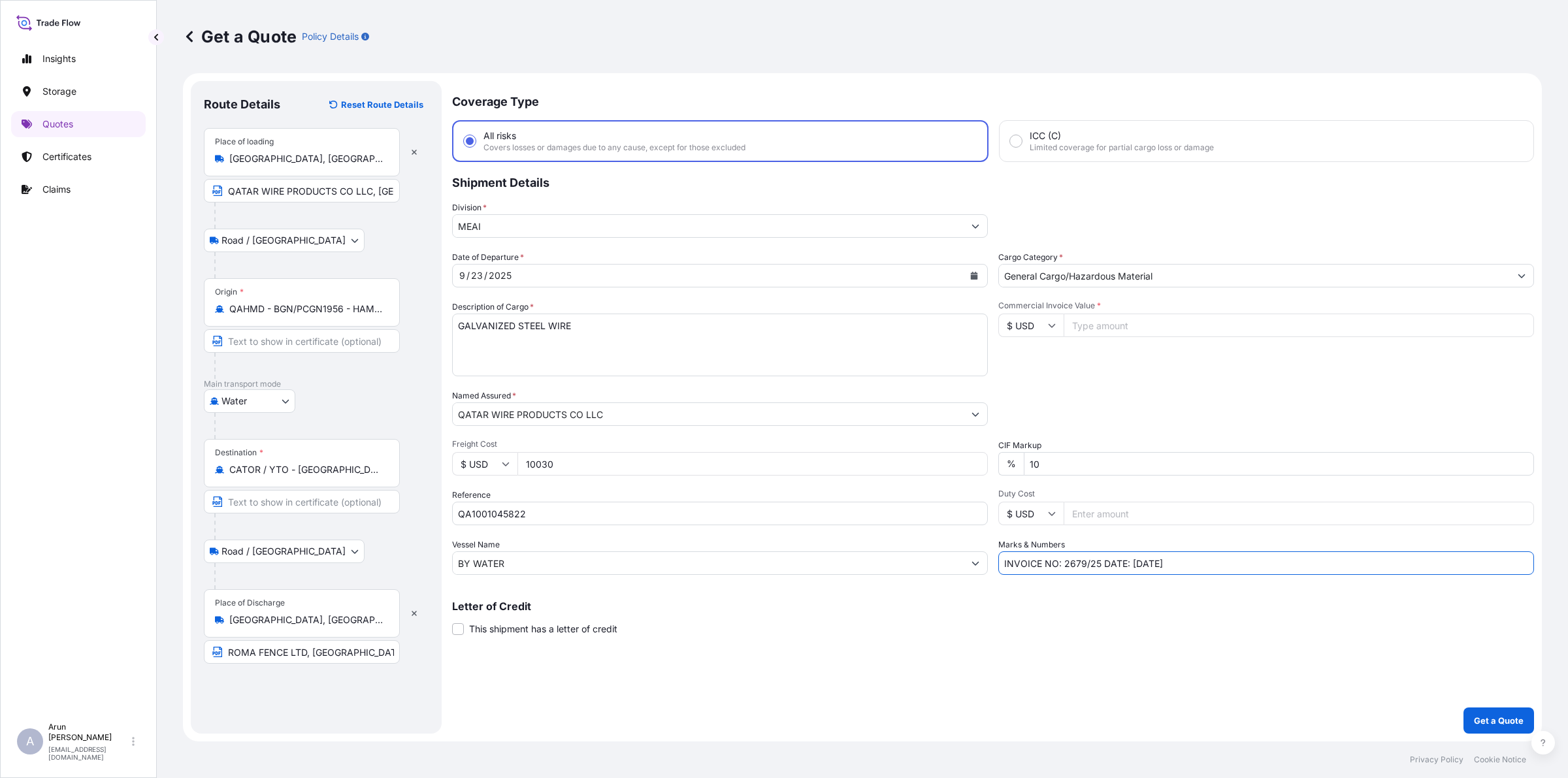
click at [1240, 561] on input "INVOICE NO: 2679/25 DATE: [DATE]" at bounding box center [1266, 563] width 536 height 24
type input "INVOICE NO: 2679/25 DATE: [DATE]"
click at [349, 160] on input "[GEOGRAPHIC_DATA], [GEOGRAPHIC_DATA]" at bounding box center [306, 158] width 154 height 13
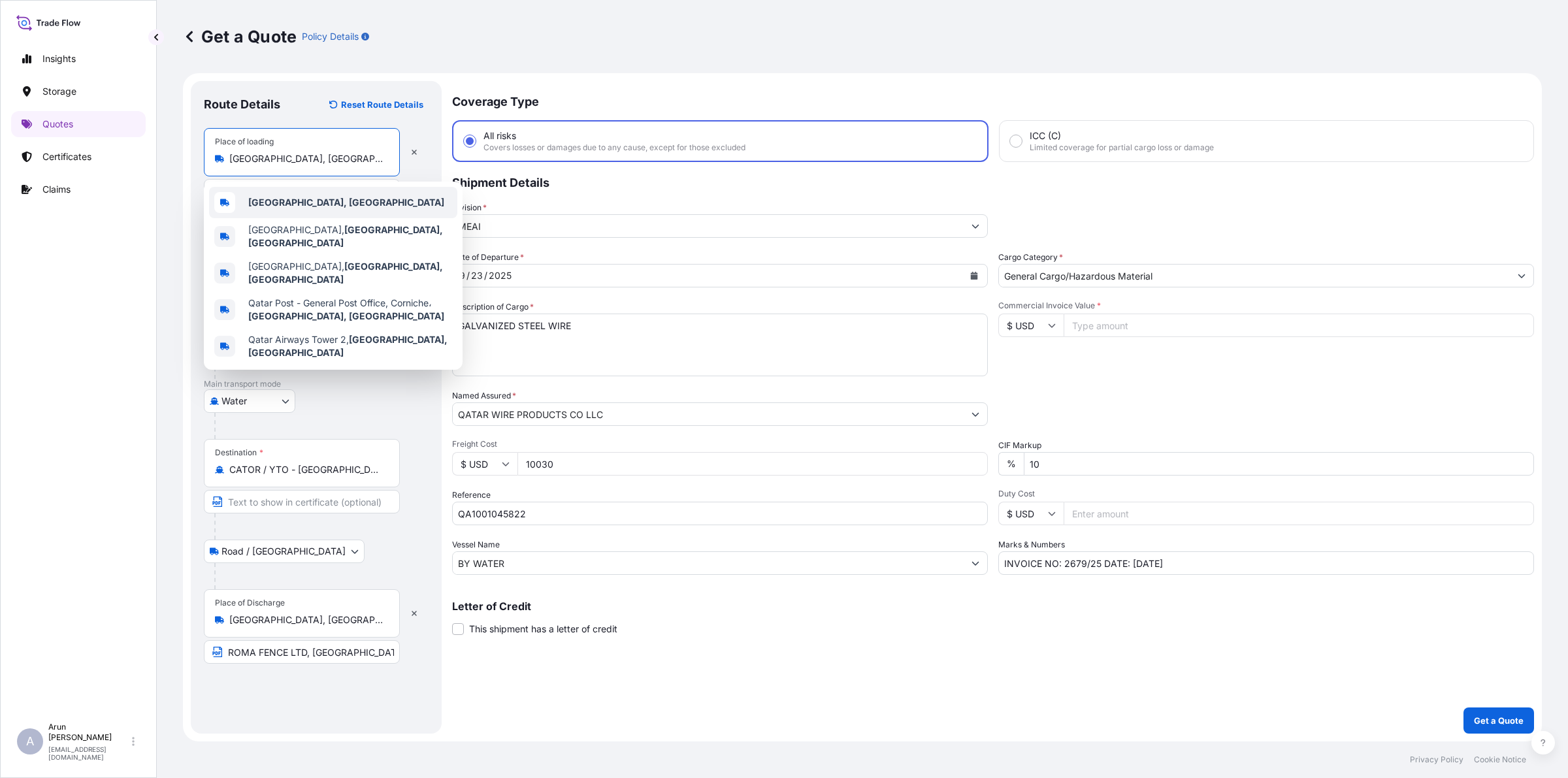
click at [298, 191] on div "[GEOGRAPHIC_DATA], [GEOGRAPHIC_DATA]" at bounding box center [333, 202] width 249 height 31
click at [1117, 324] on input "Commercial Invoice Value *" at bounding box center [1298, 326] width 470 height 24
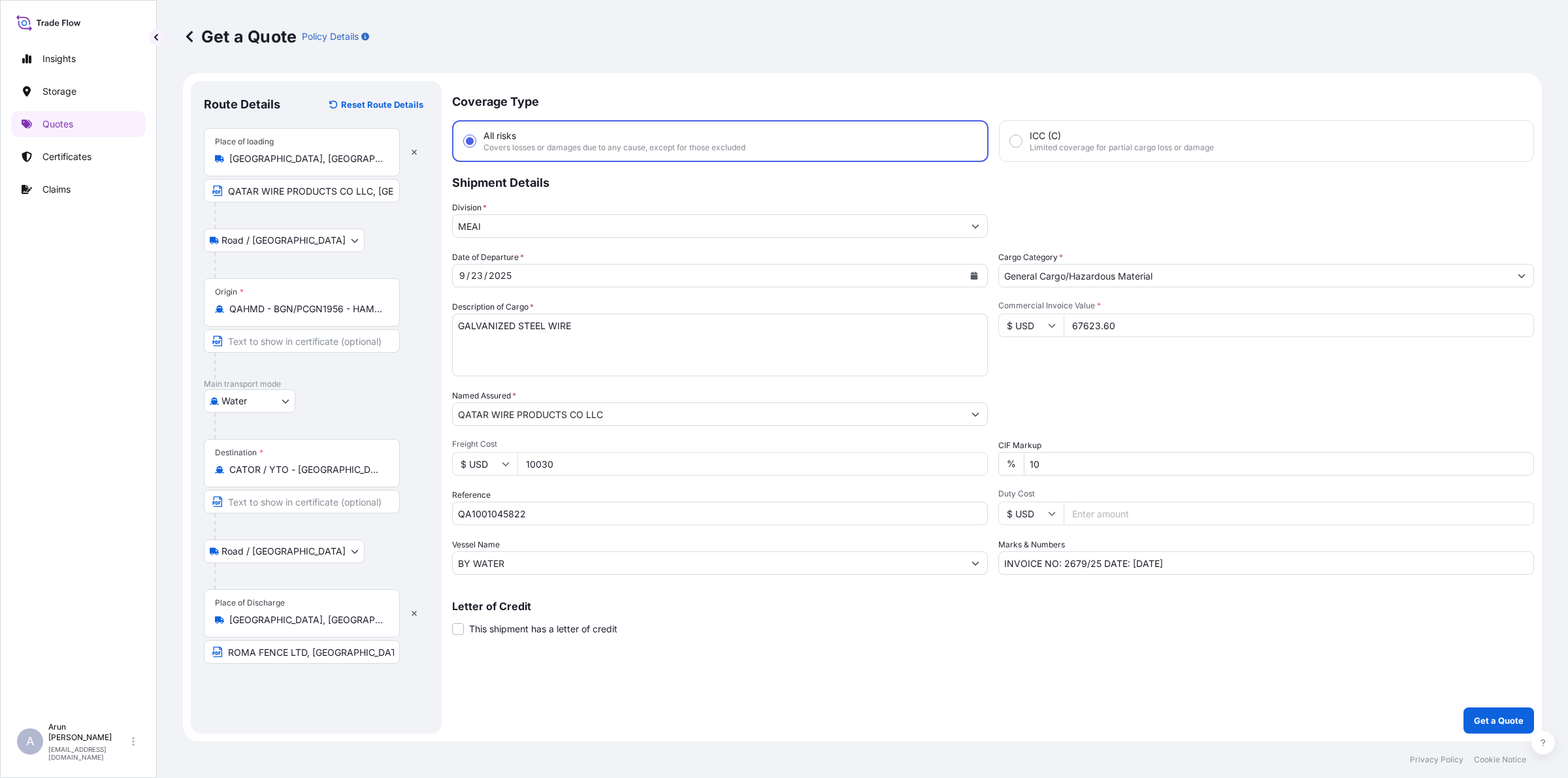
type input "67623.60"
click at [982, 275] on button "Calendar" at bounding box center [974, 276] width 21 height 21
click at [625, 311] on button "Next" at bounding box center [620, 312] width 29 height 21
click at [571, 363] on div "2" at bounding box center [574, 360] width 24 height 24
click at [1500, 715] on p "Get a Quote" at bounding box center [1499, 720] width 50 height 13
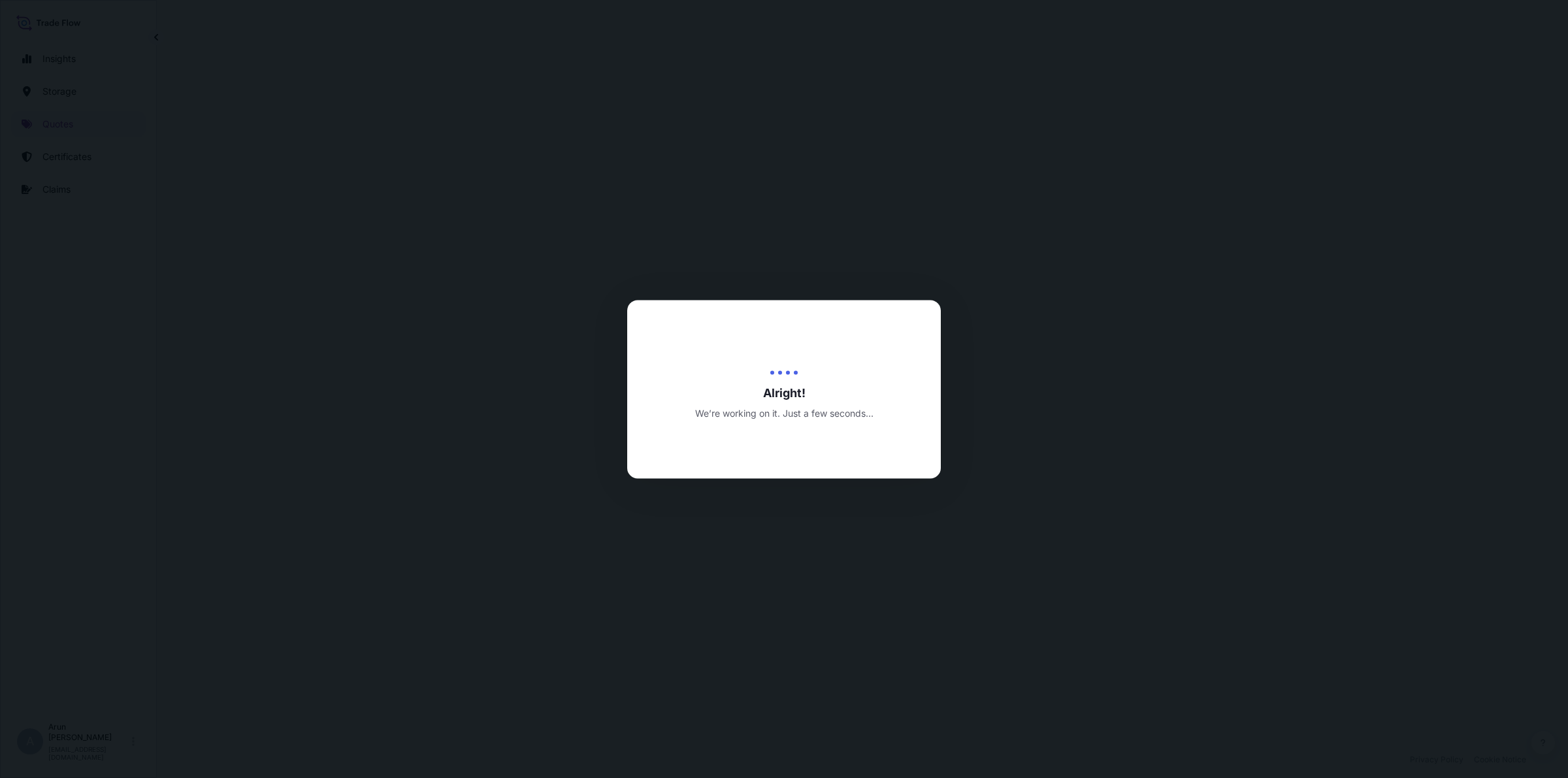
select select "Road / [GEOGRAPHIC_DATA]"
select select "Water"
select select "Road / [GEOGRAPHIC_DATA]"
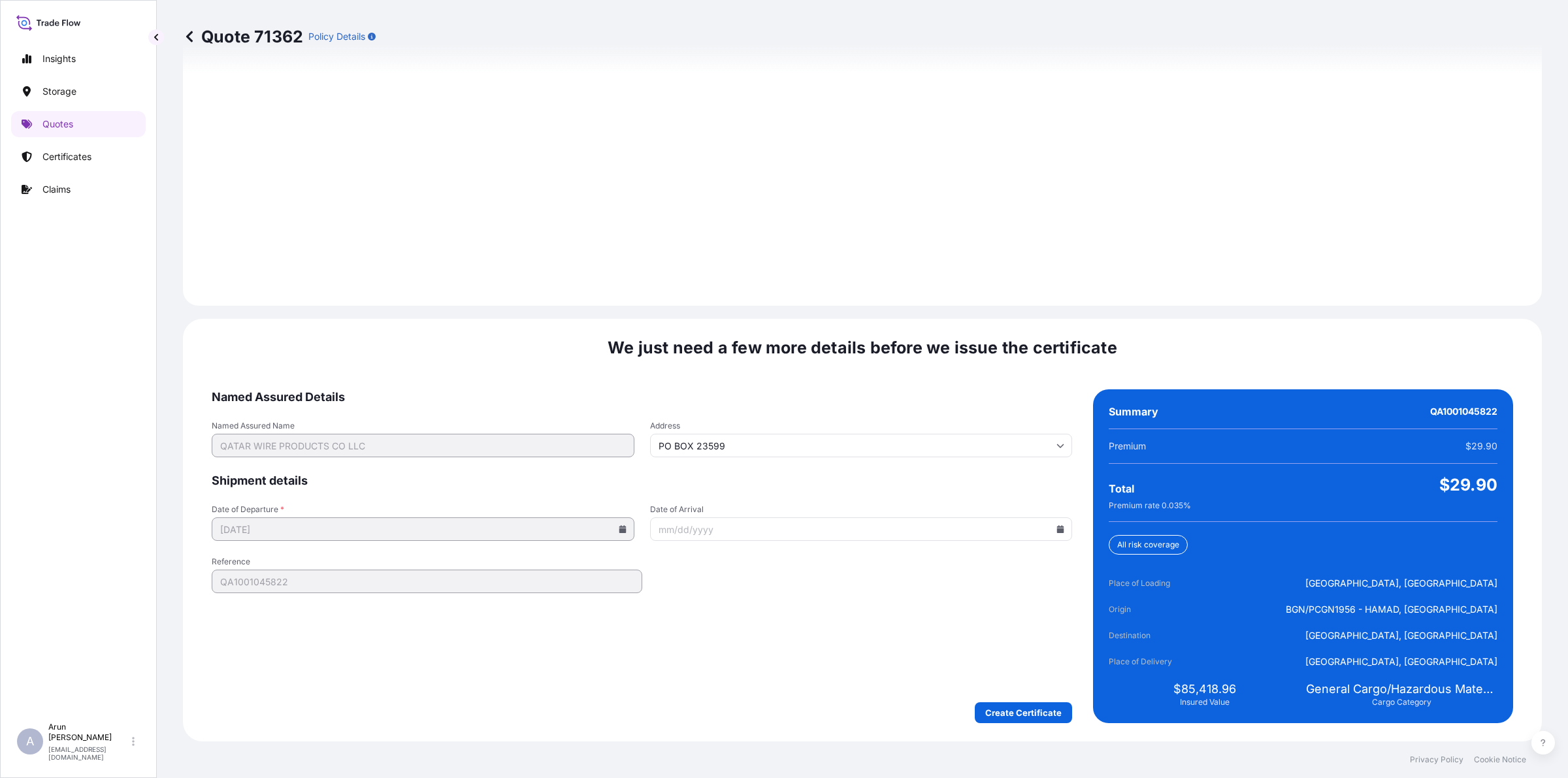
scroll to position [1805, 0]
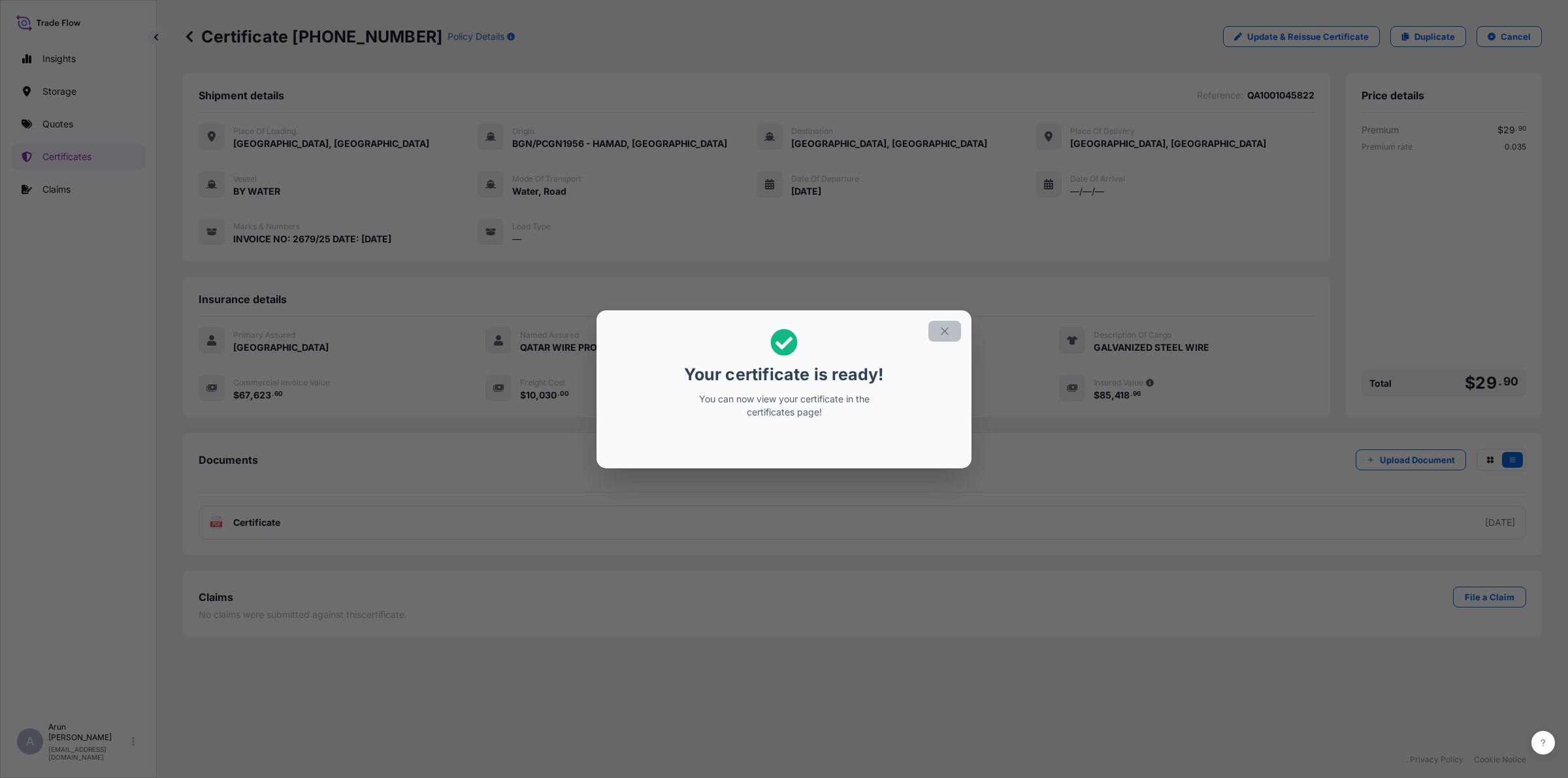
click at [945, 337] on icon "button" at bounding box center [945, 331] width 12 height 12
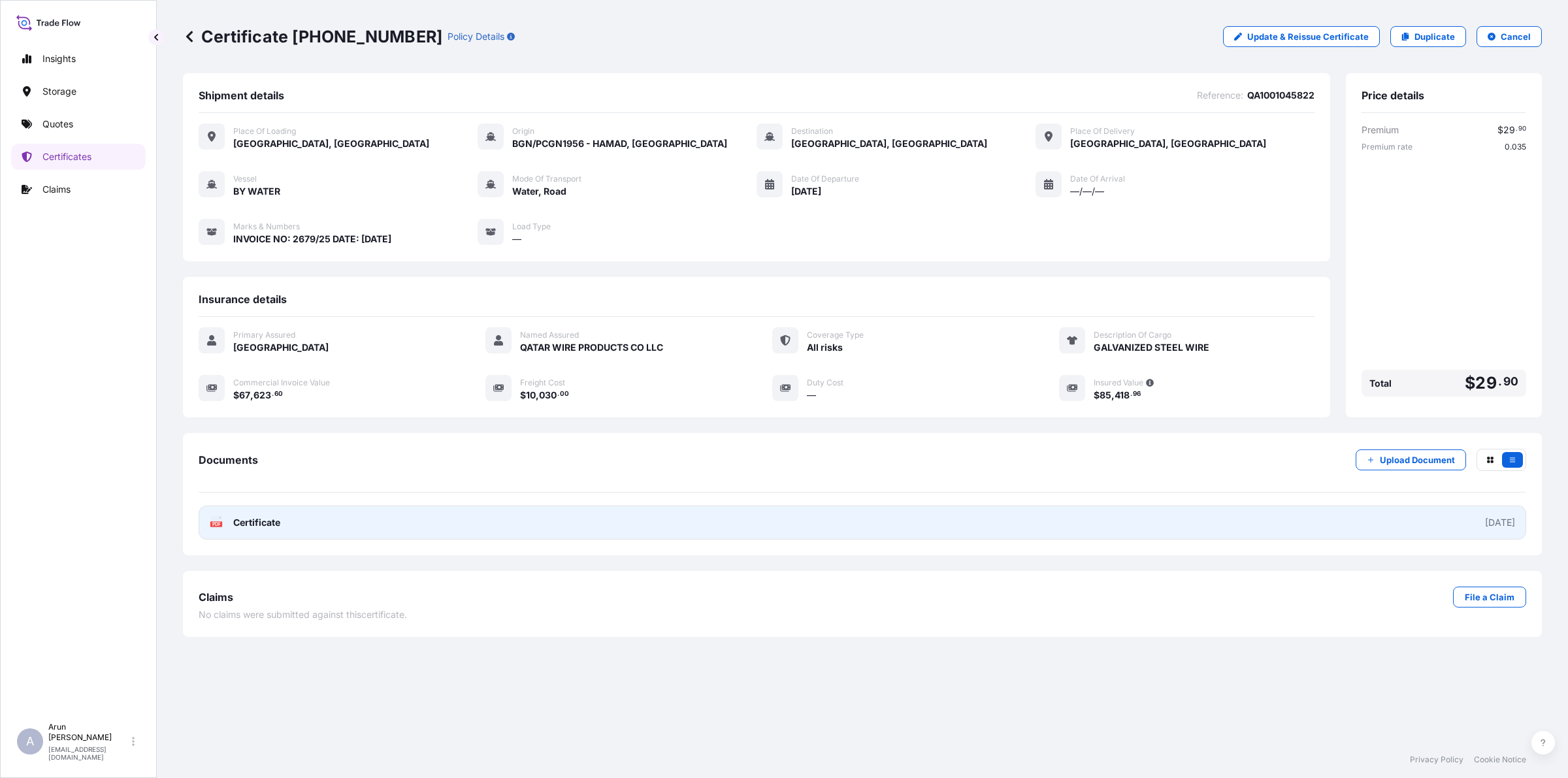
click at [269, 519] on span "Certificate" at bounding box center [257, 523] width 47 height 13
